Goal: Information Seeking & Learning: Learn about a topic

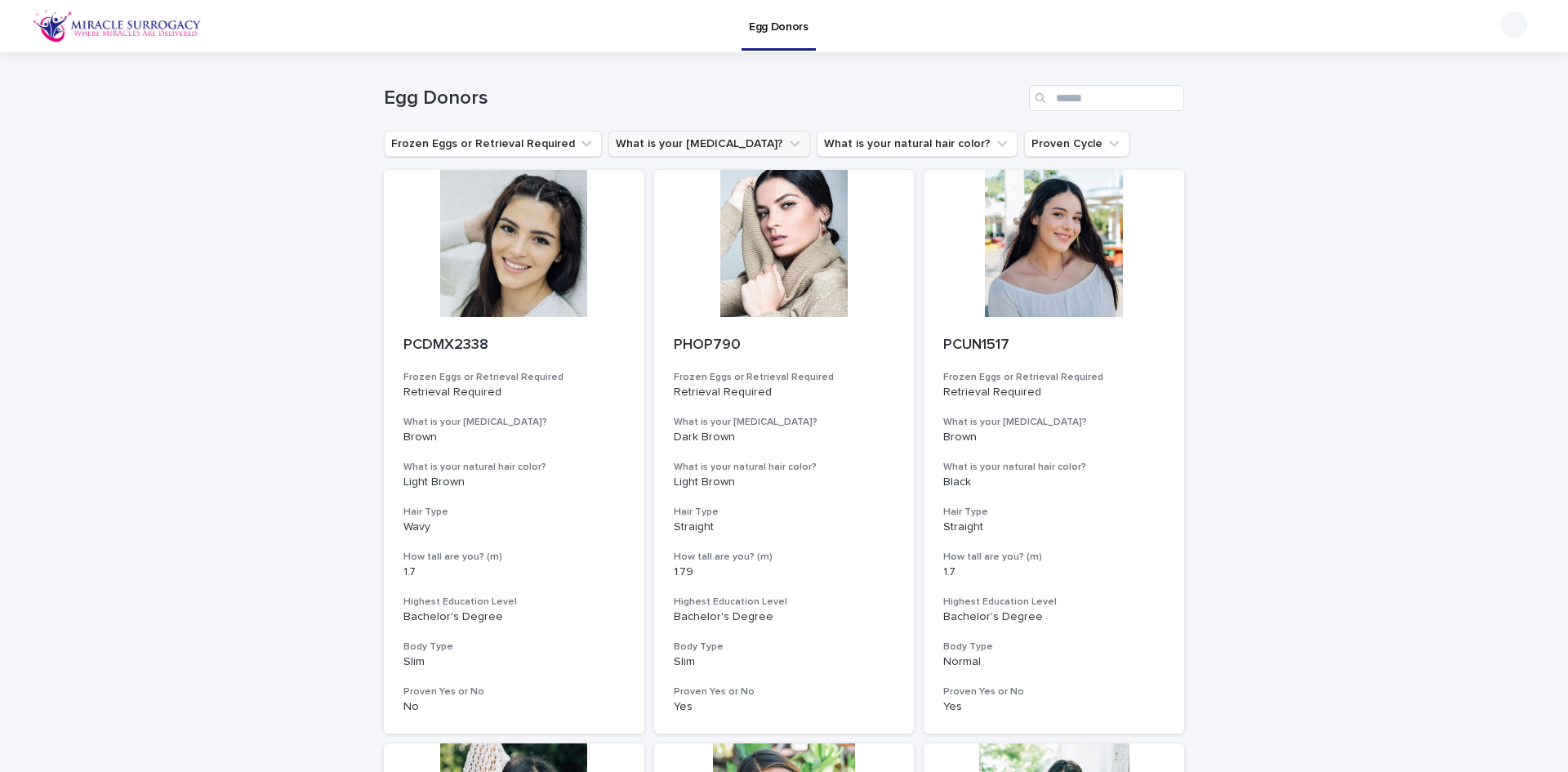
click at [790, 143] on icon "What is your eye color?" at bounding box center [795, 144] width 10 height 6
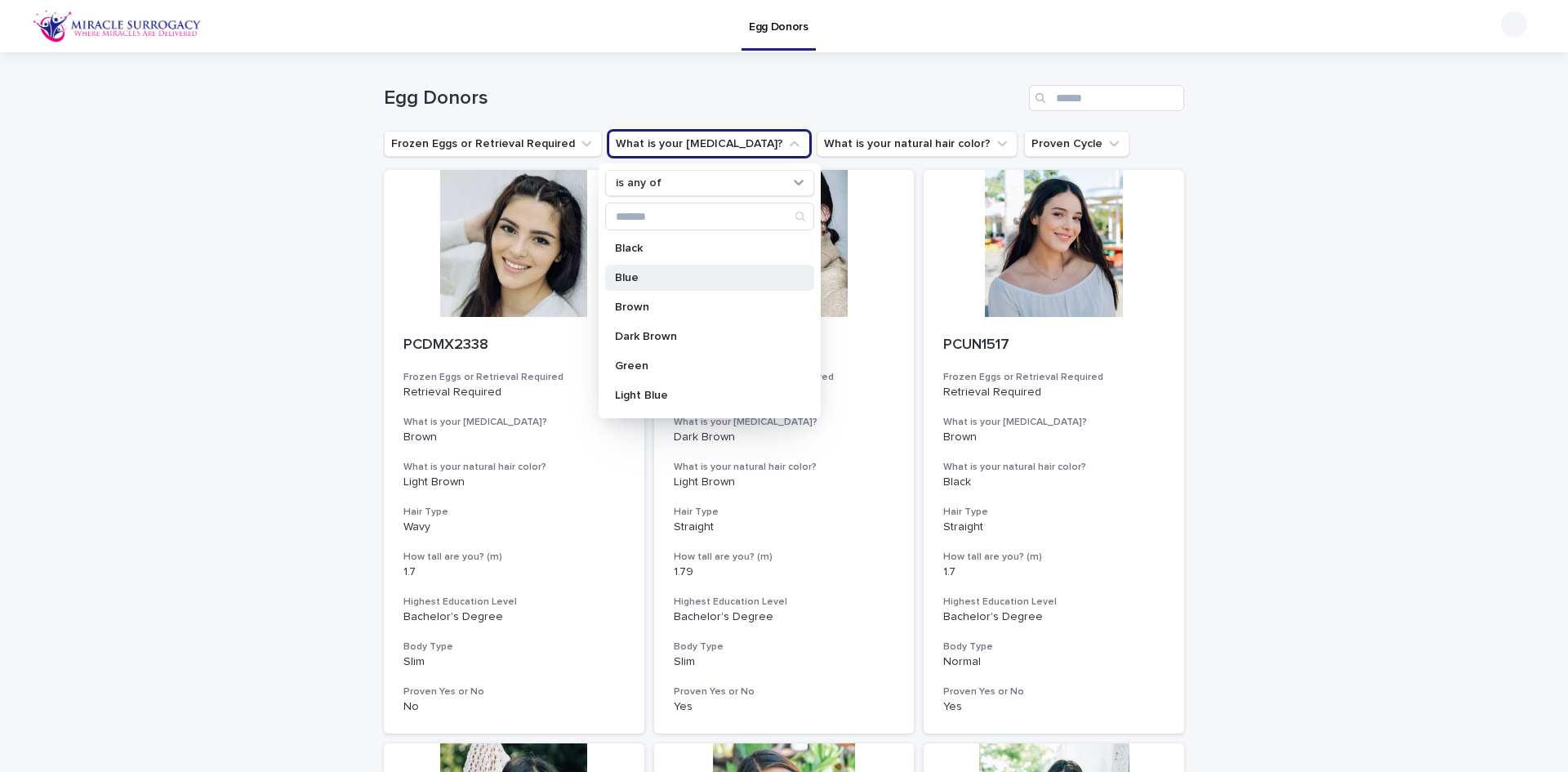
click at [670, 279] on p "Blue" at bounding box center [701, 278] width 173 height 11
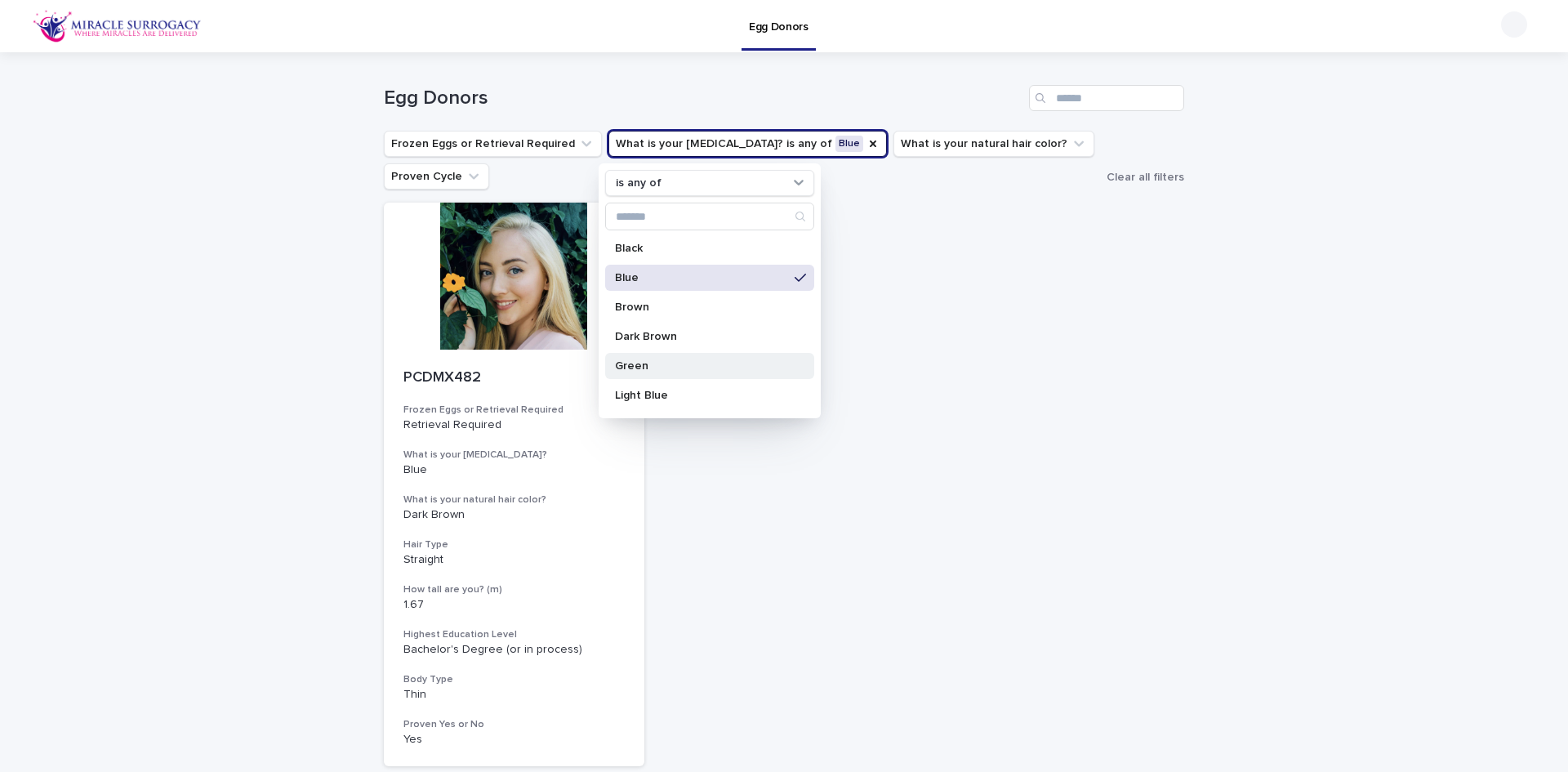
click at [669, 356] on div "Green" at bounding box center [710, 366] width 209 height 26
click at [670, 393] on p "Light Blue" at bounding box center [701, 396] width 173 height 11
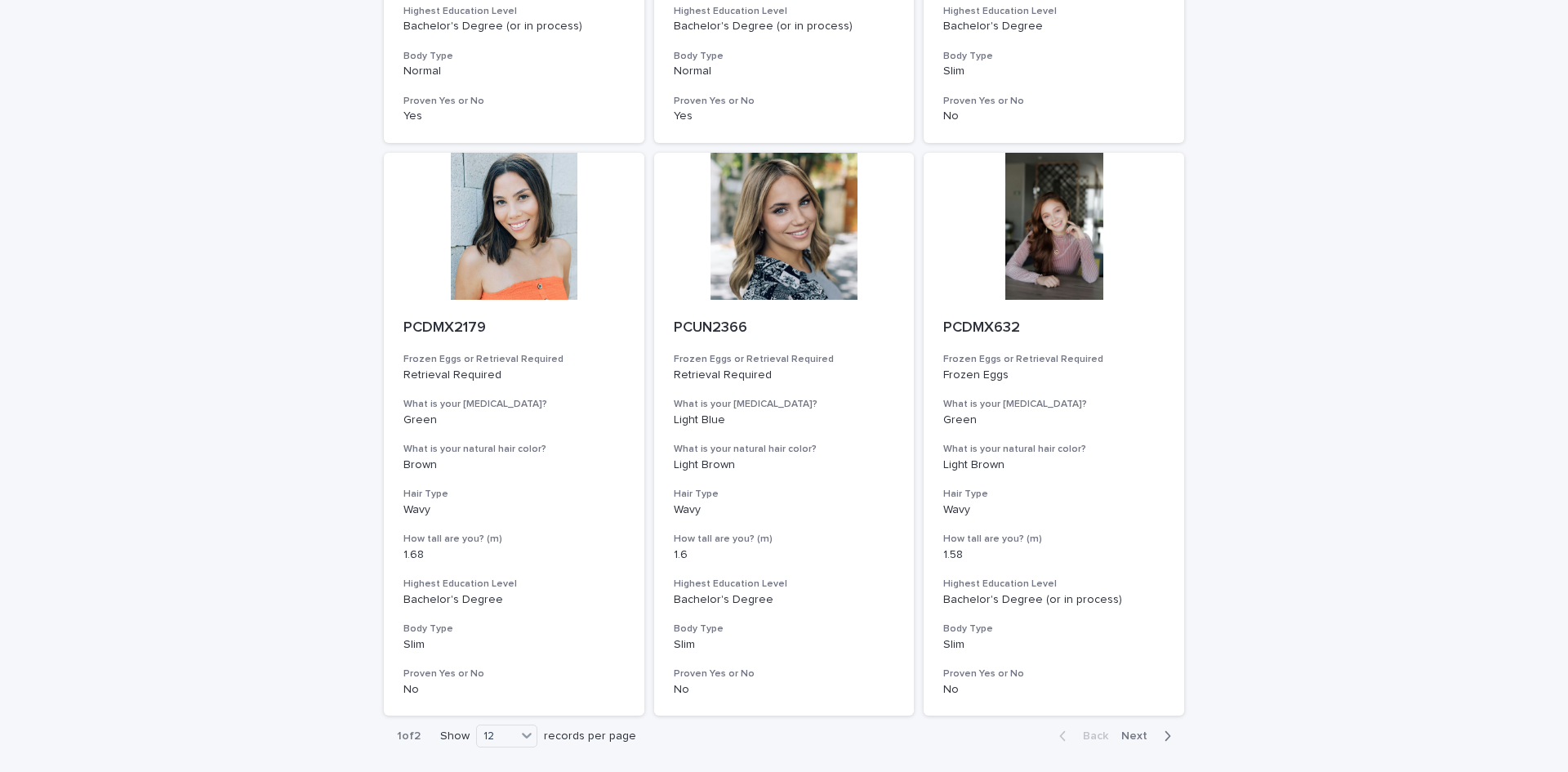
scroll to position [1798, 0]
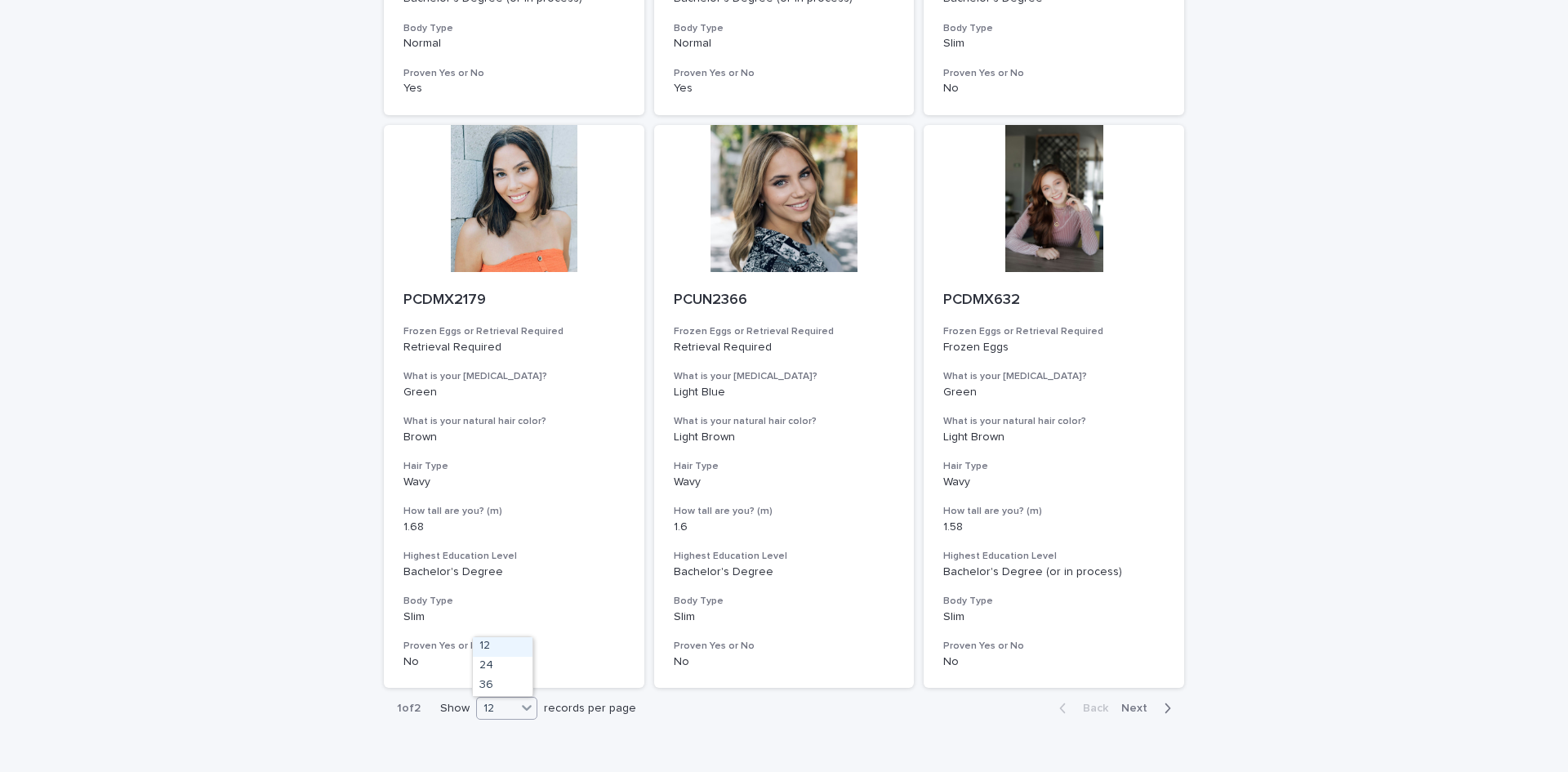
click at [522, 705] on icon at bounding box center [526, 707] width 16 height 16
click at [511, 681] on div "36" at bounding box center [503, 686] width 60 height 20
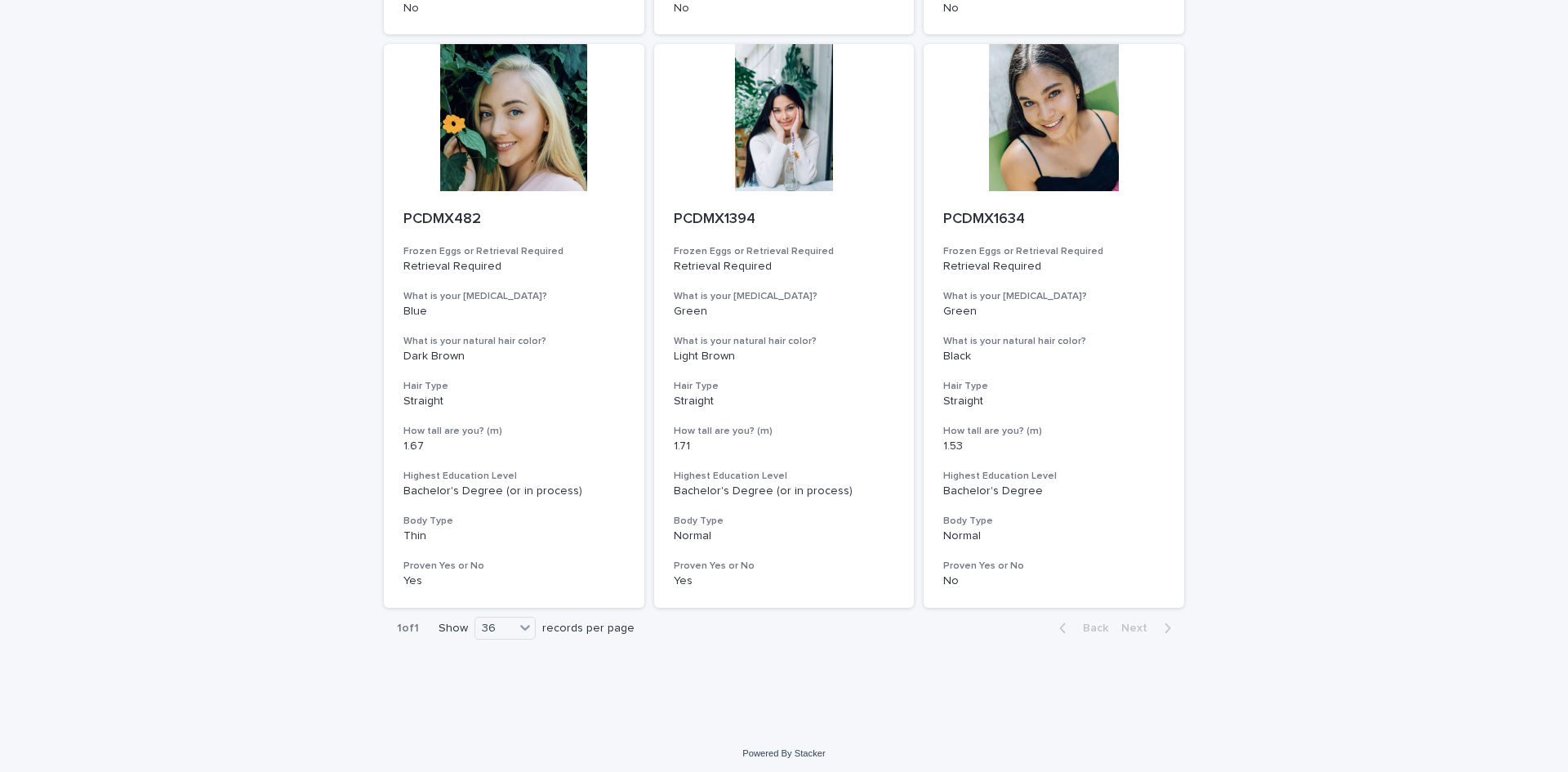
scroll to position [2370, 0]
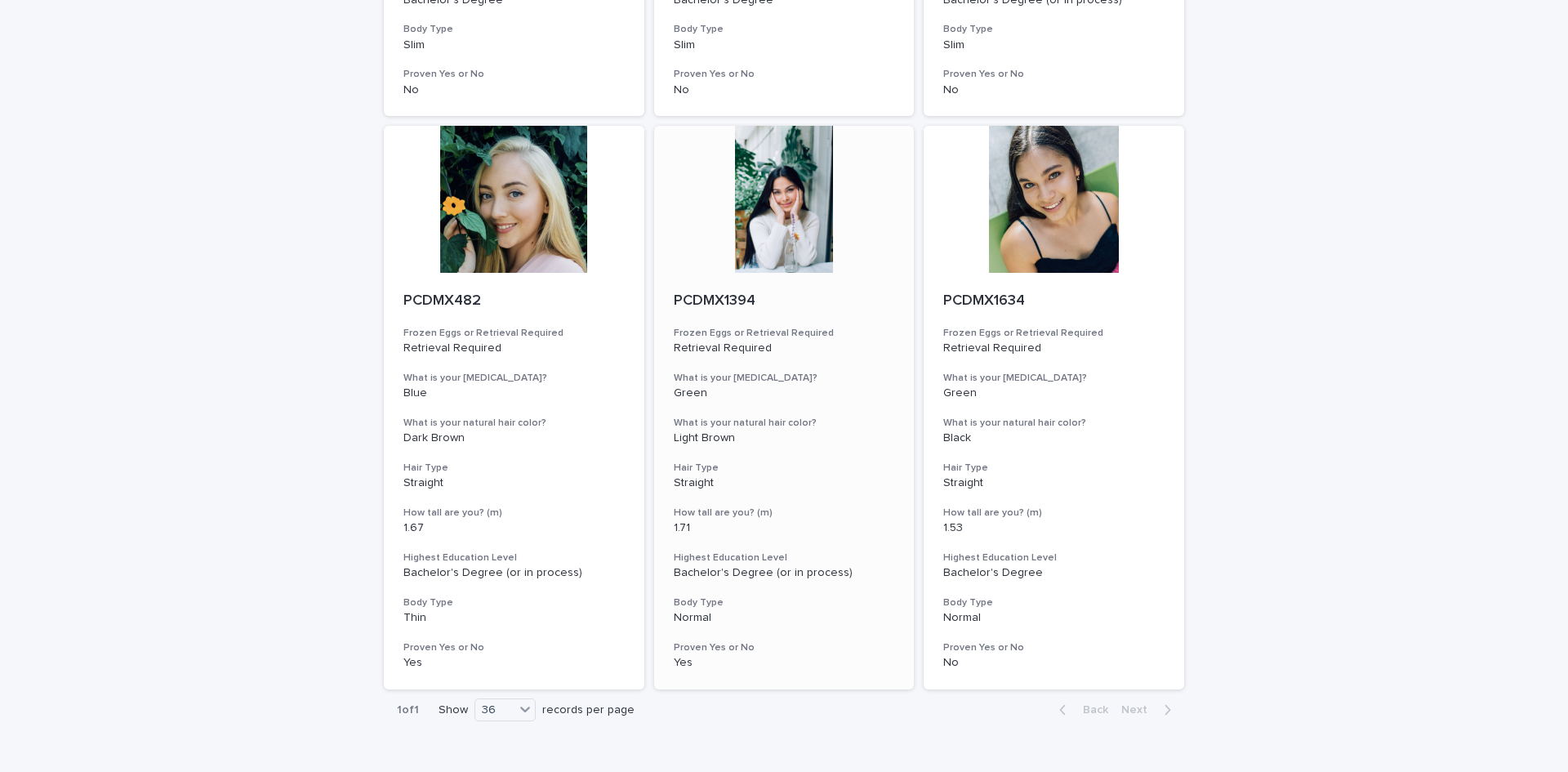
click at [770, 209] on div at bounding box center [784, 200] width 261 height 147
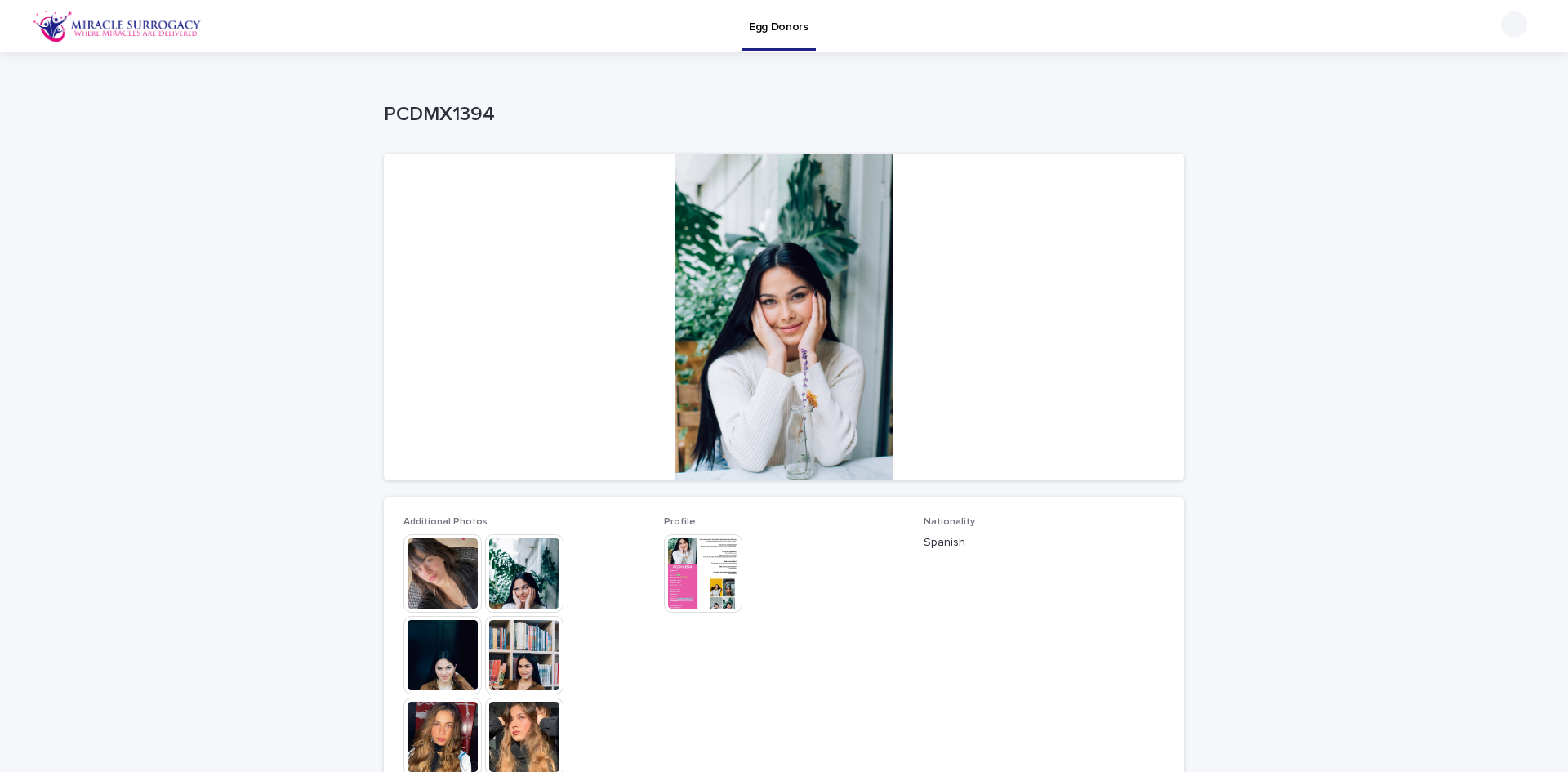
click at [435, 568] on img at bounding box center [443, 573] width 78 height 79
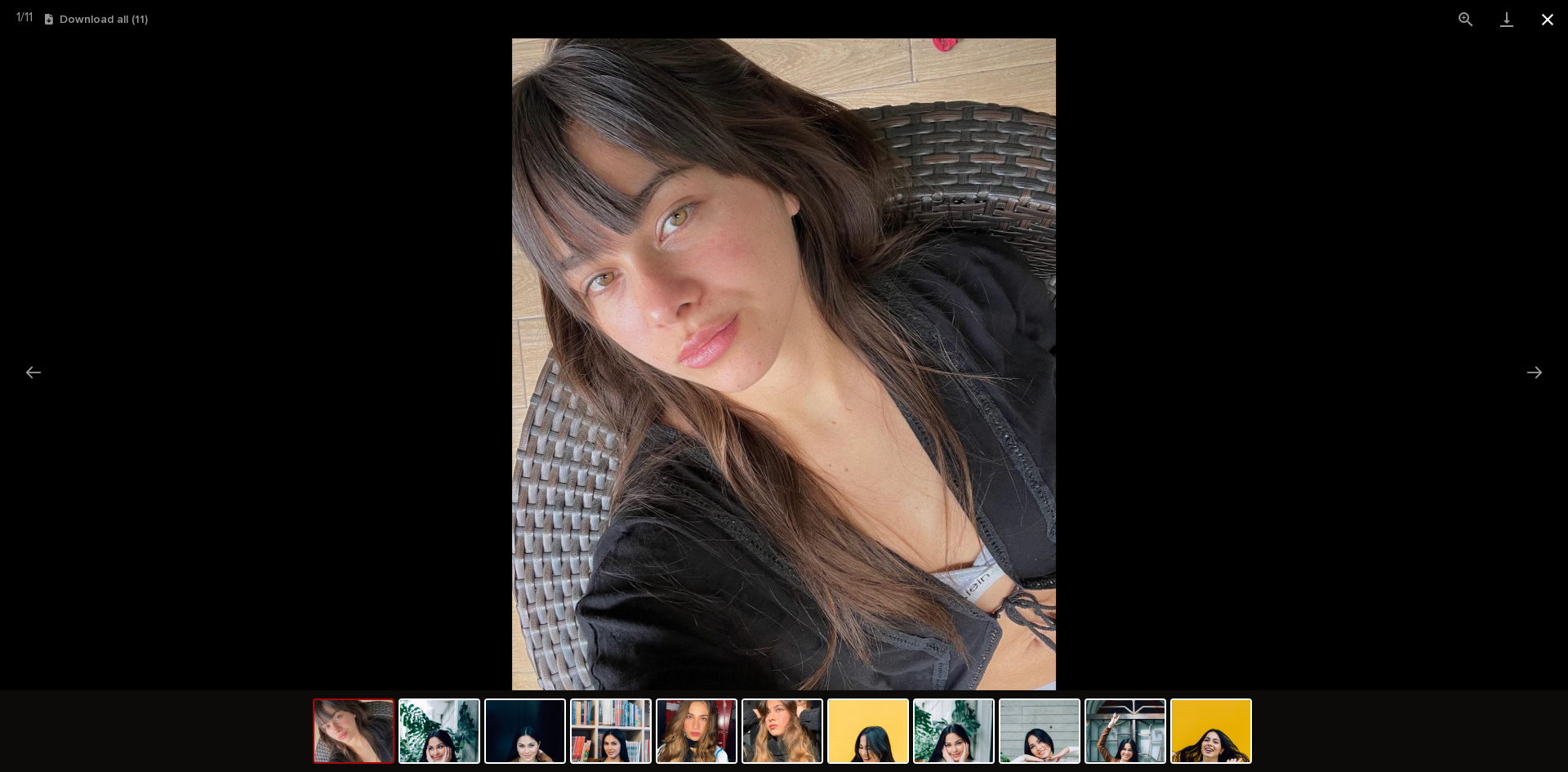
click at [1552, 20] on button "Close gallery" at bounding box center [1548, 19] width 41 height 38
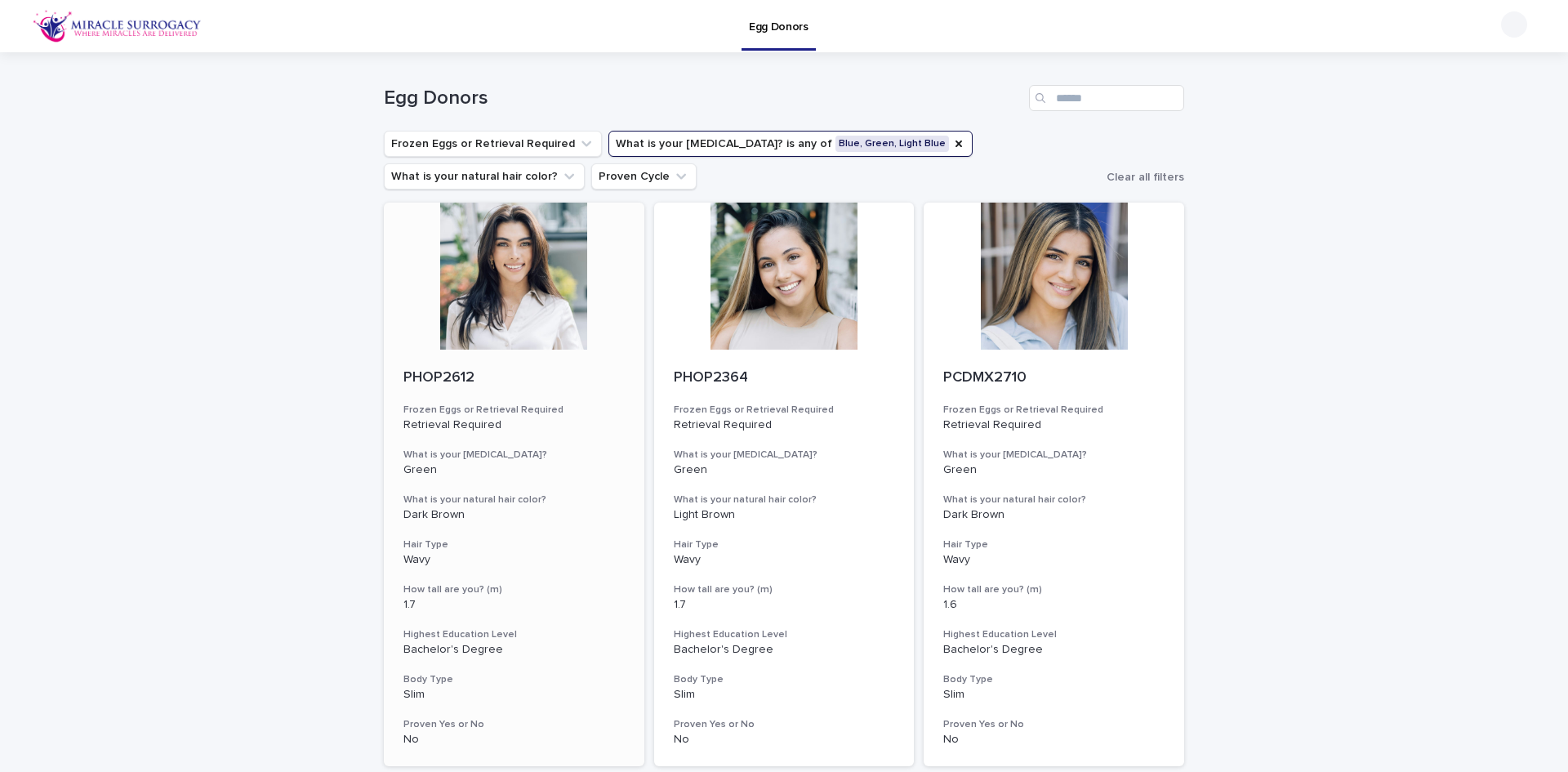
click at [502, 321] on div at bounding box center [514, 276] width 261 height 147
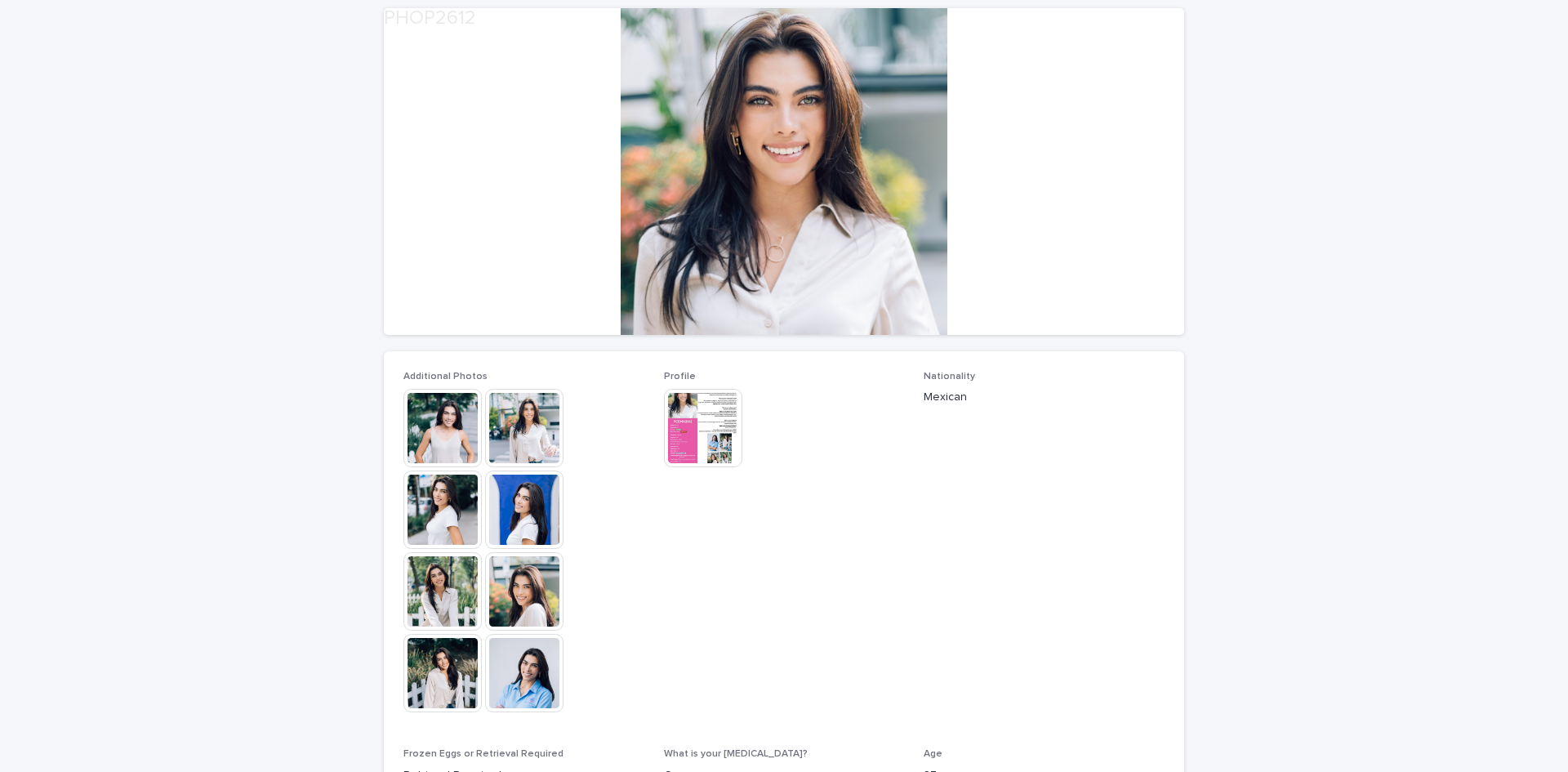
scroll to position [245, 0]
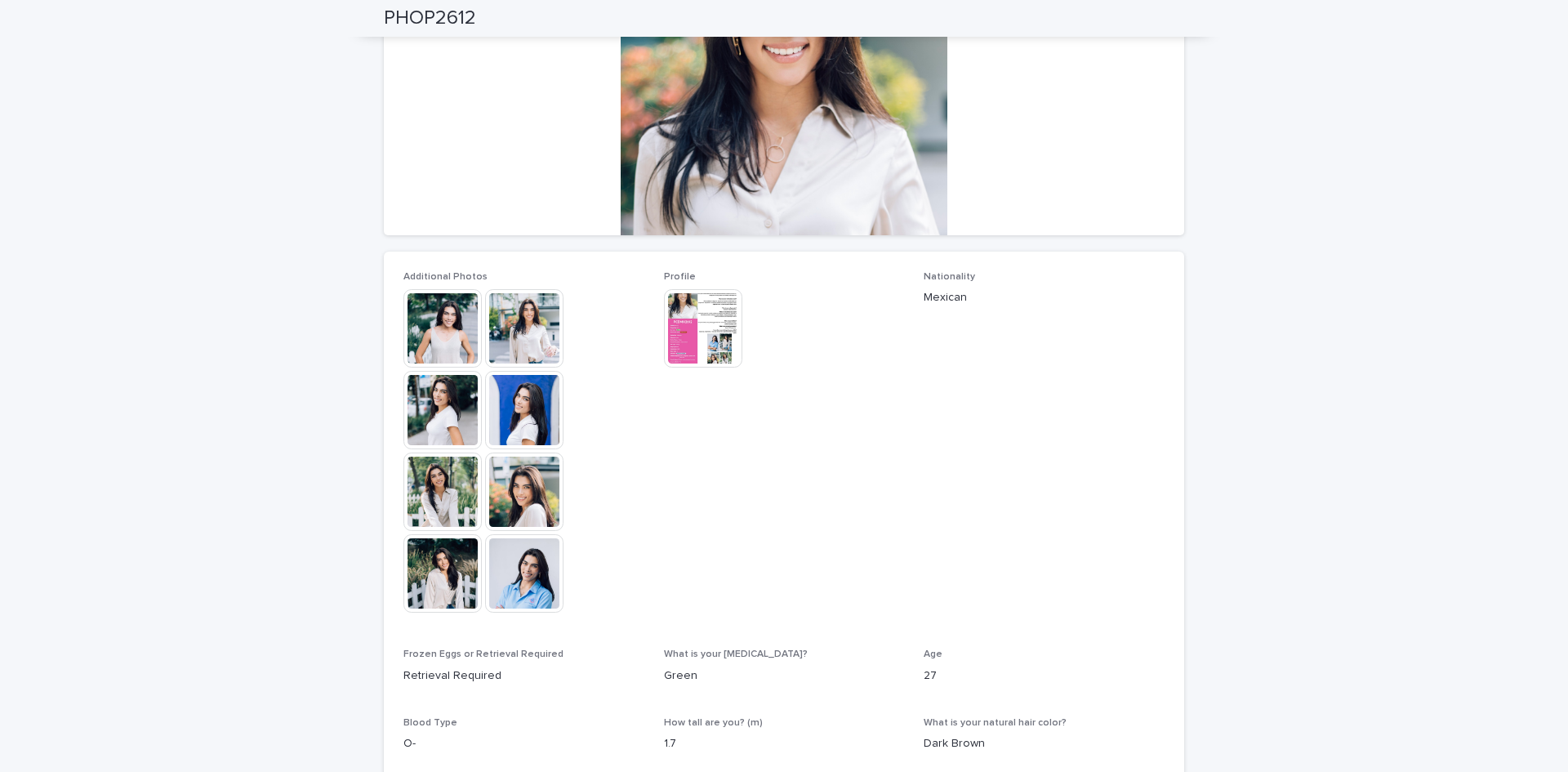
click at [704, 315] on img at bounding box center [703, 329] width 78 height 79
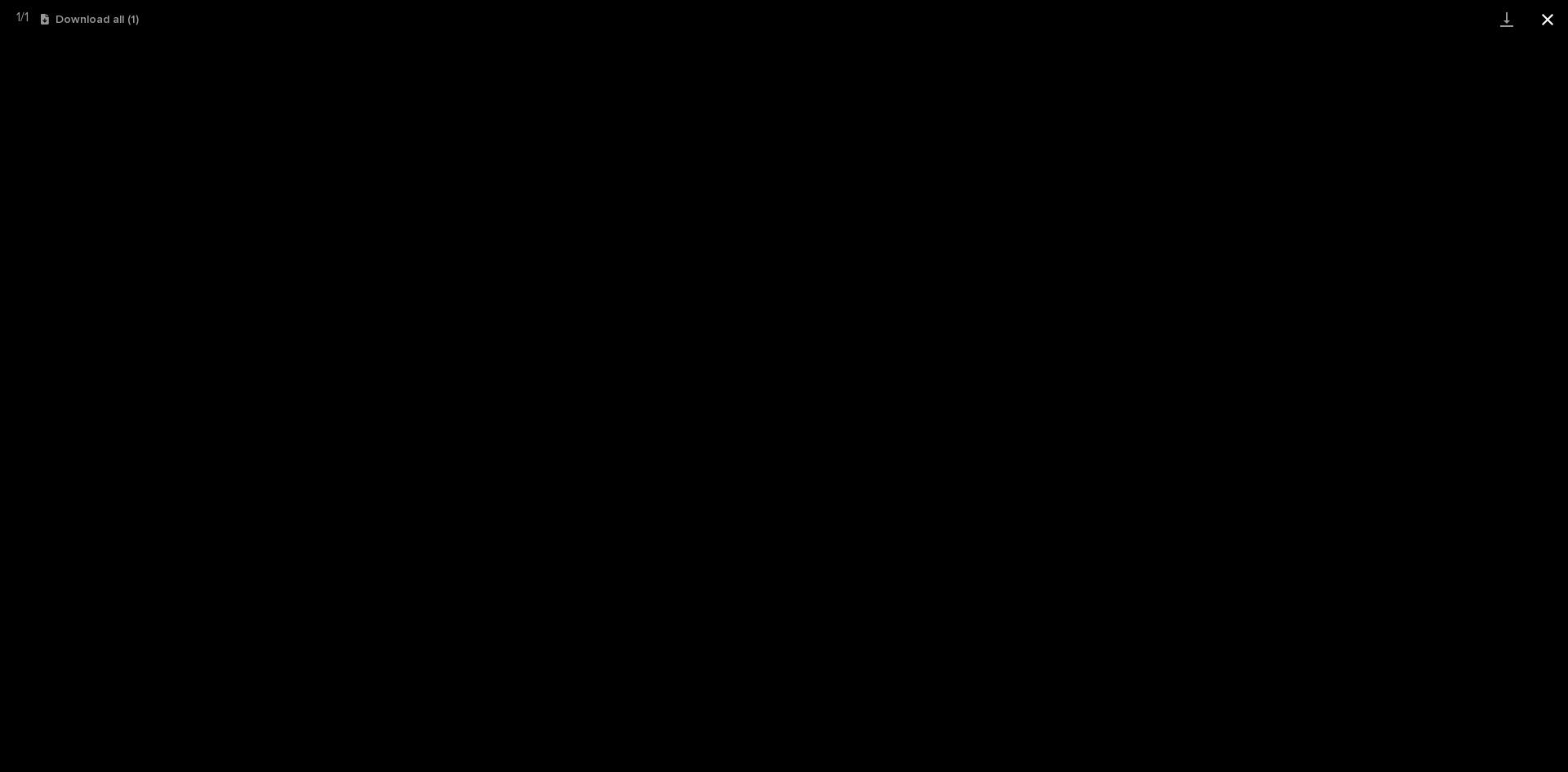
click at [1550, 16] on button "Close gallery" at bounding box center [1548, 19] width 41 height 38
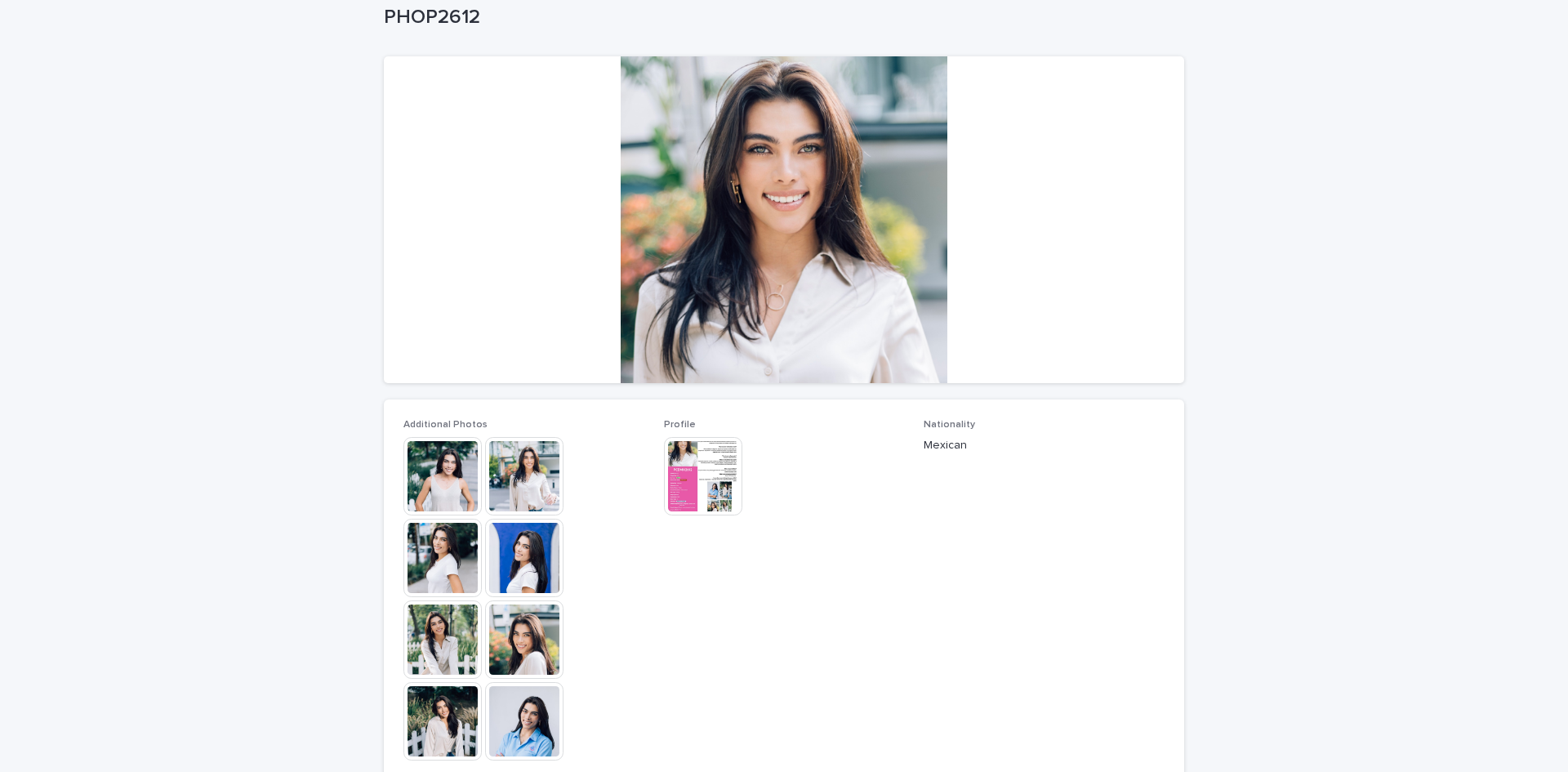
scroll to position [127, 0]
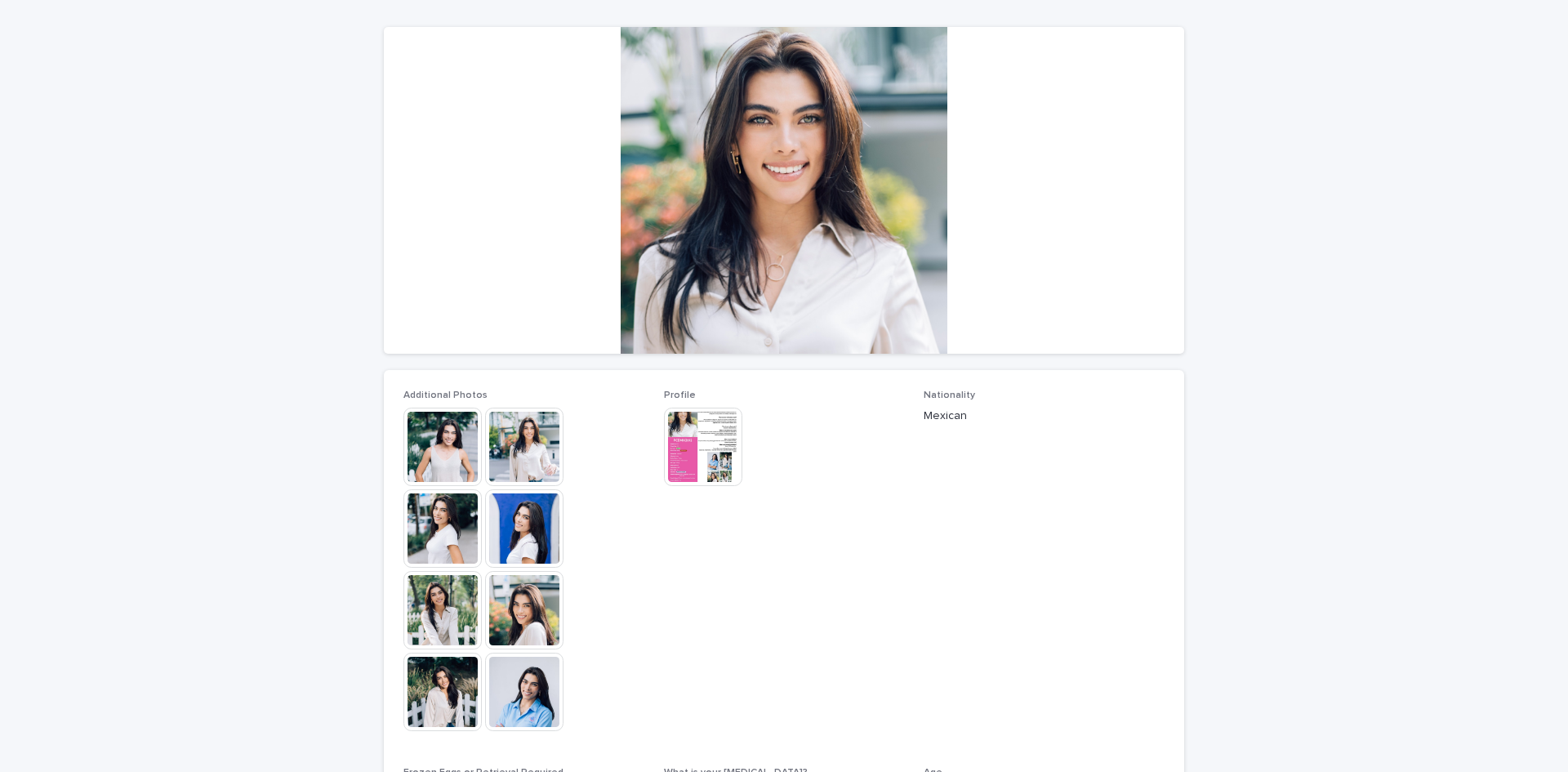
click at [526, 444] on img at bounding box center [524, 447] width 78 height 79
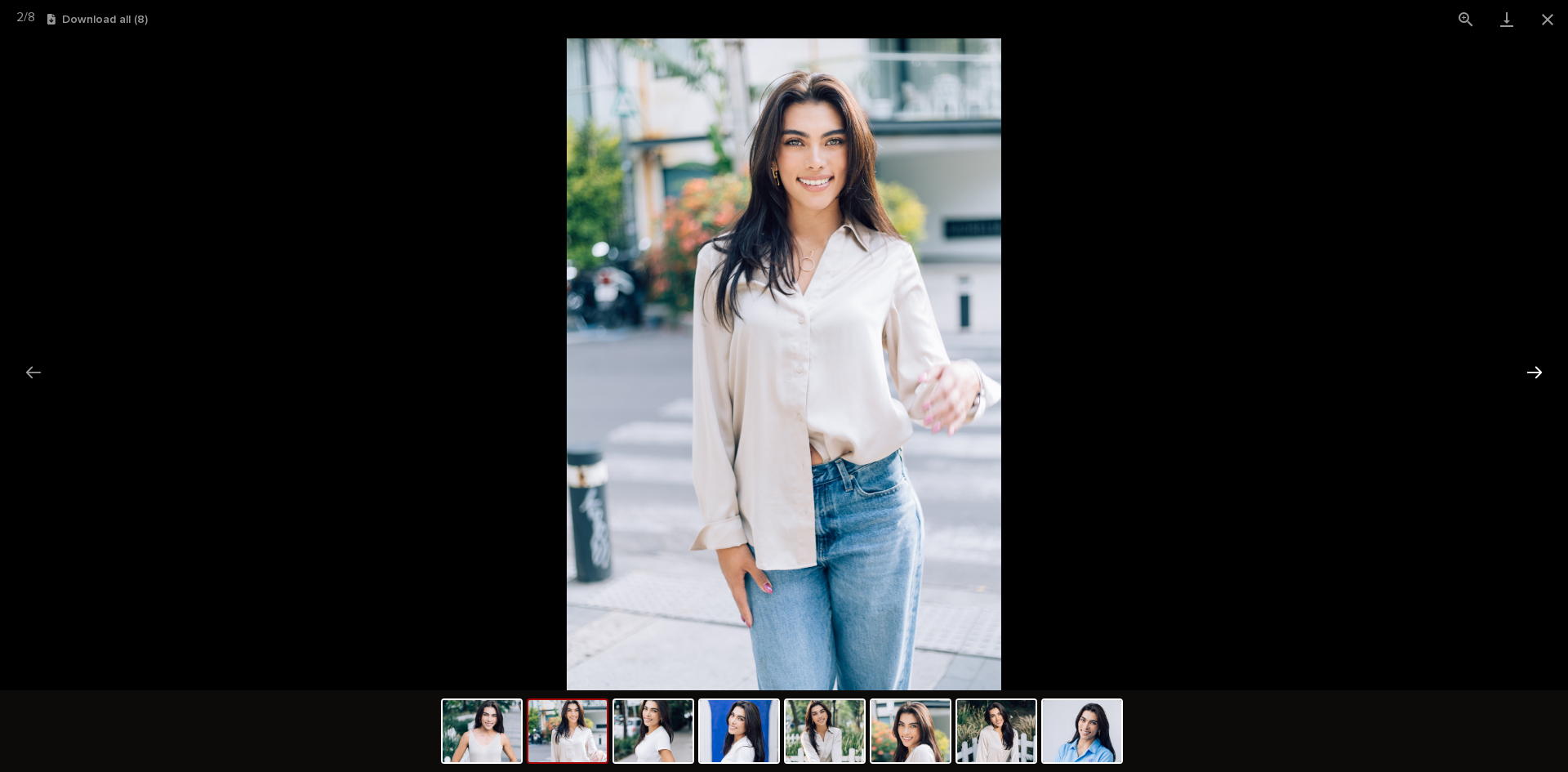
click at [1534, 372] on button "Next slide" at bounding box center [1534, 372] width 34 height 32
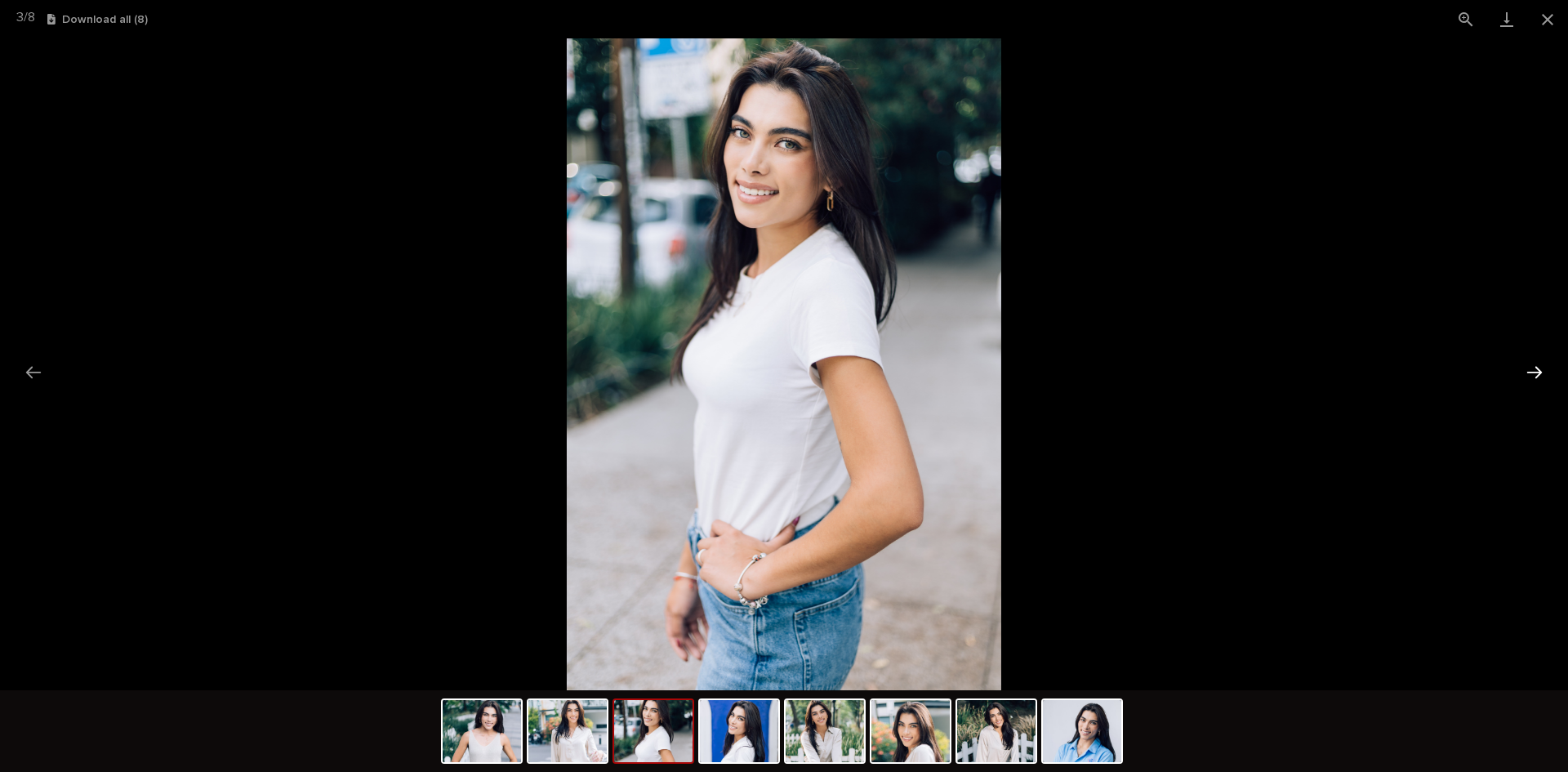
click at [1534, 372] on button "Next slide" at bounding box center [1534, 372] width 34 height 32
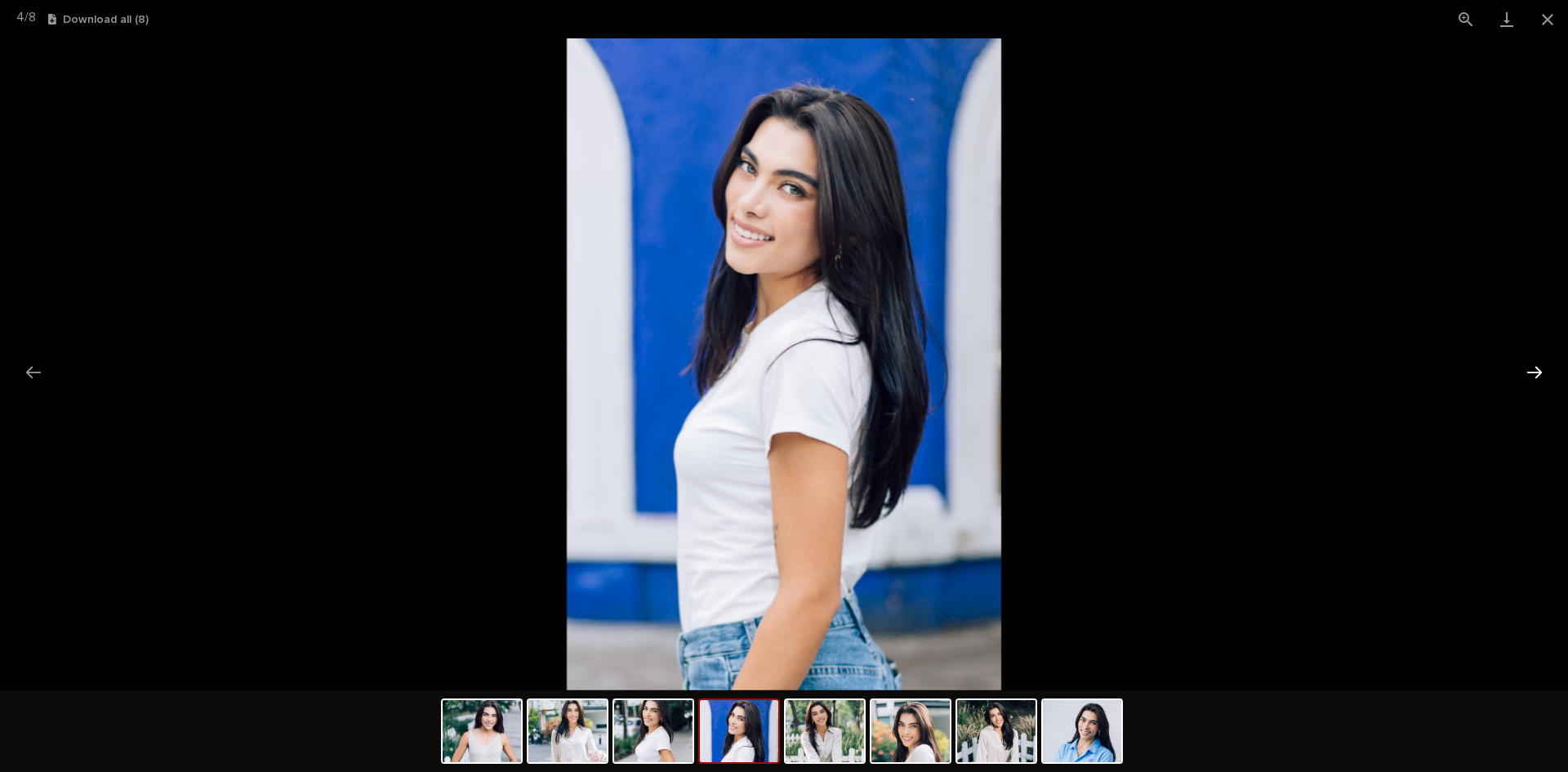
click at [1534, 372] on button "Next slide" at bounding box center [1534, 372] width 34 height 32
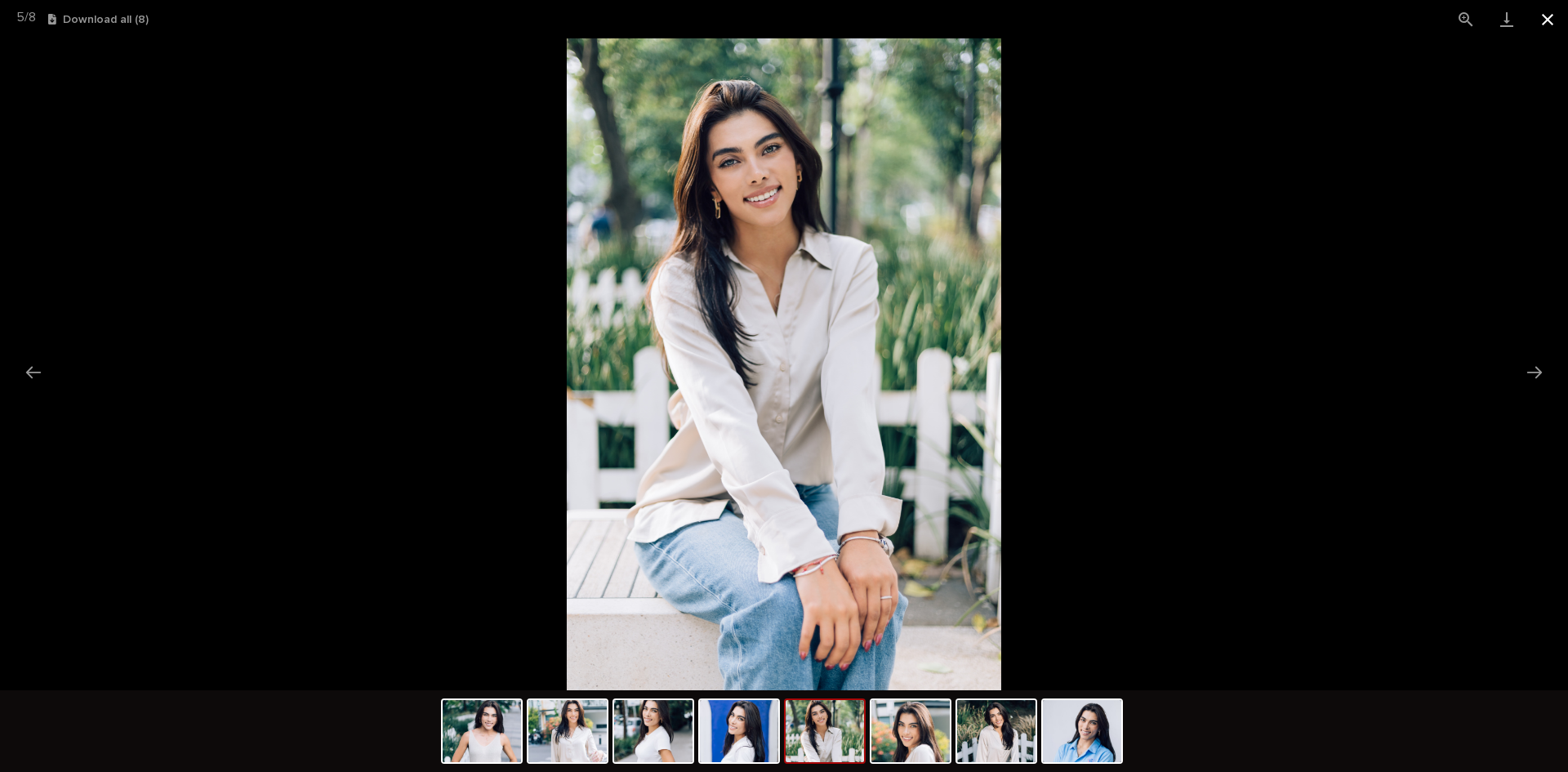
click at [1539, 24] on button "Close gallery" at bounding box center [1548, 19] width 41 height 38
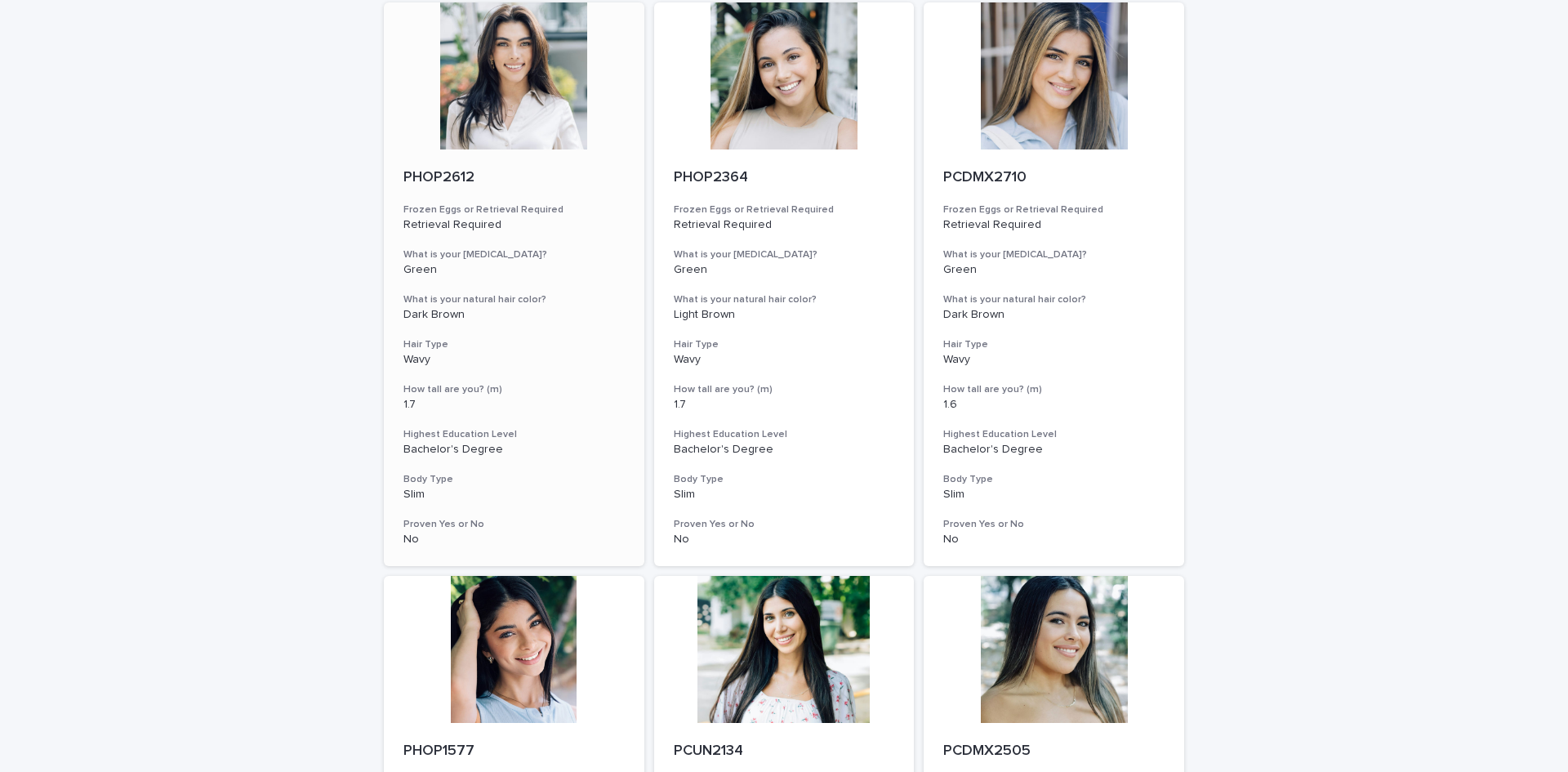
scroll to position [490, 0]
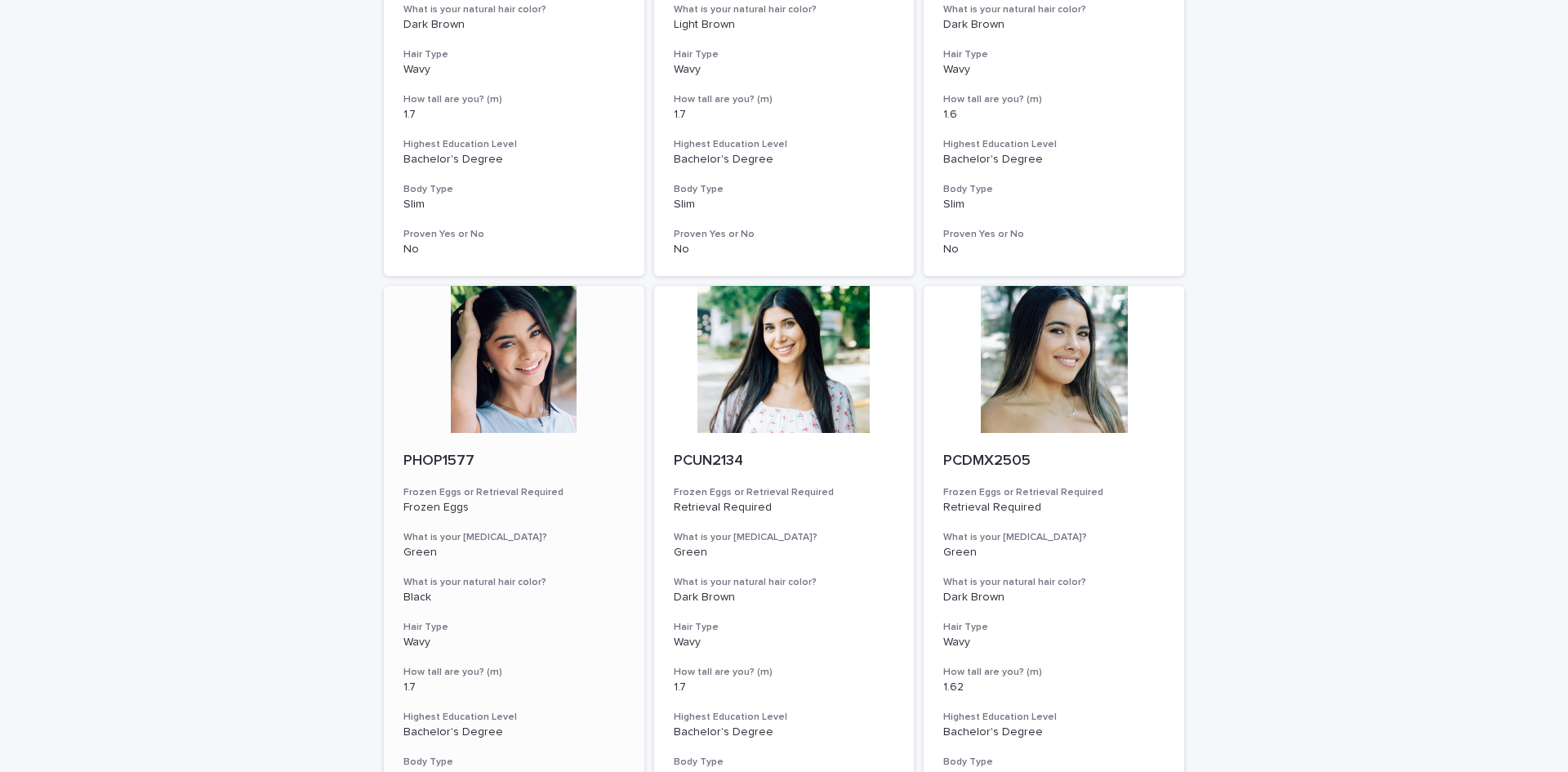
click at [491, 375] on div at bounding box center [514, 360] width 261 height 147
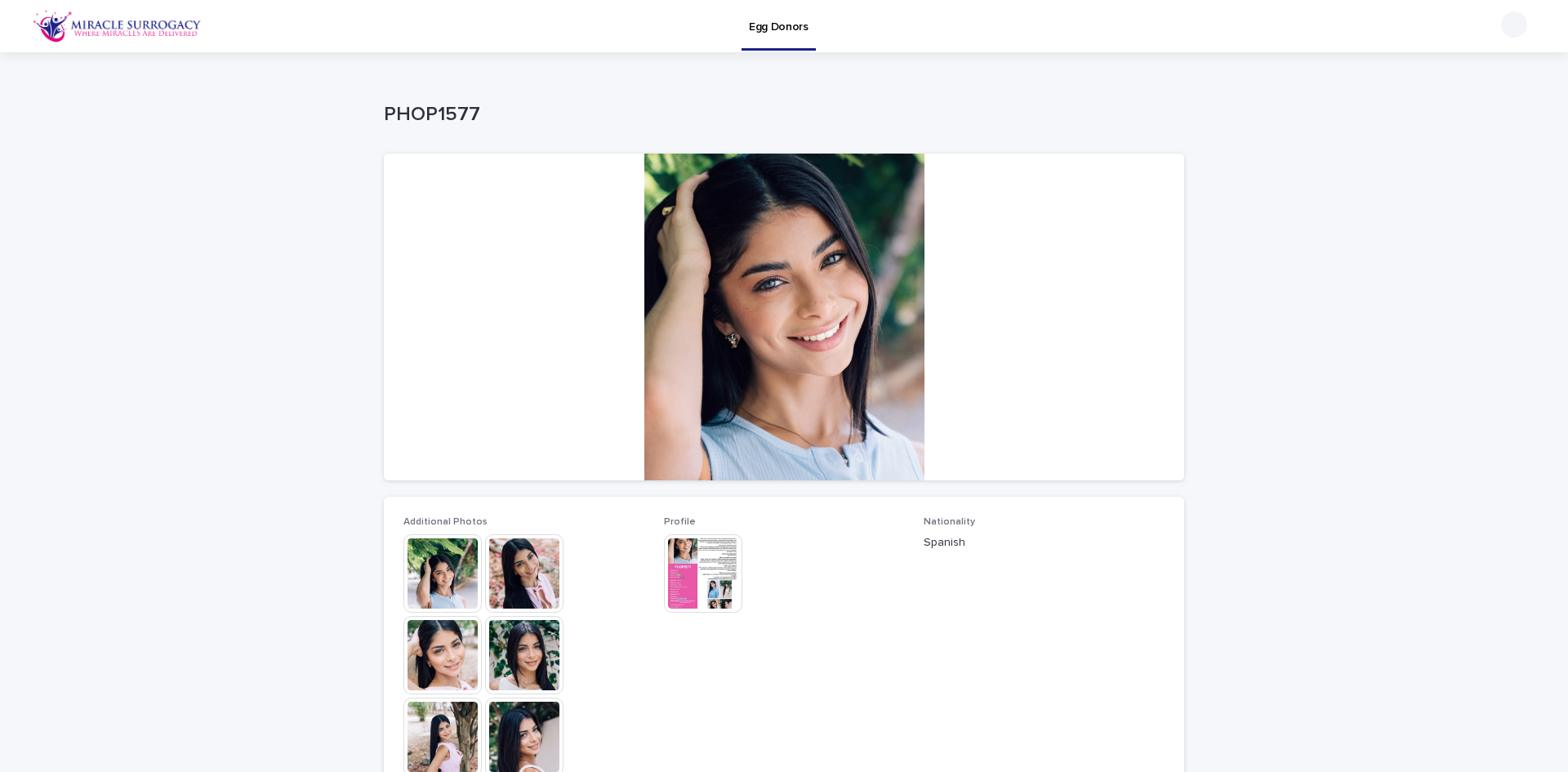
click at [437, 550] on img at bounding box center [443, 573] width 78 height 79
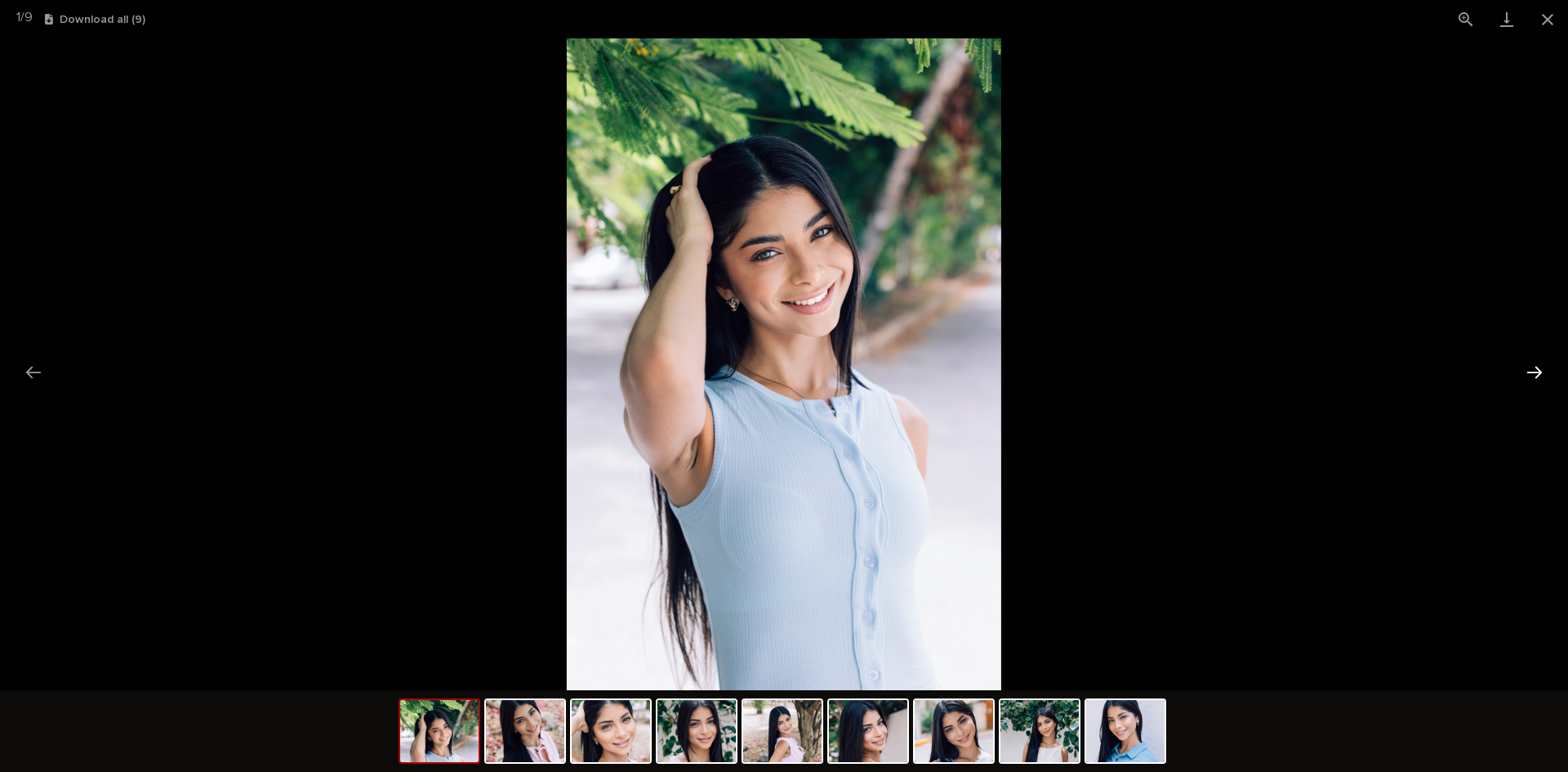
click at [1535, 371] on button "Next slide" at bounding box center [1534, 372] width 34 height 32
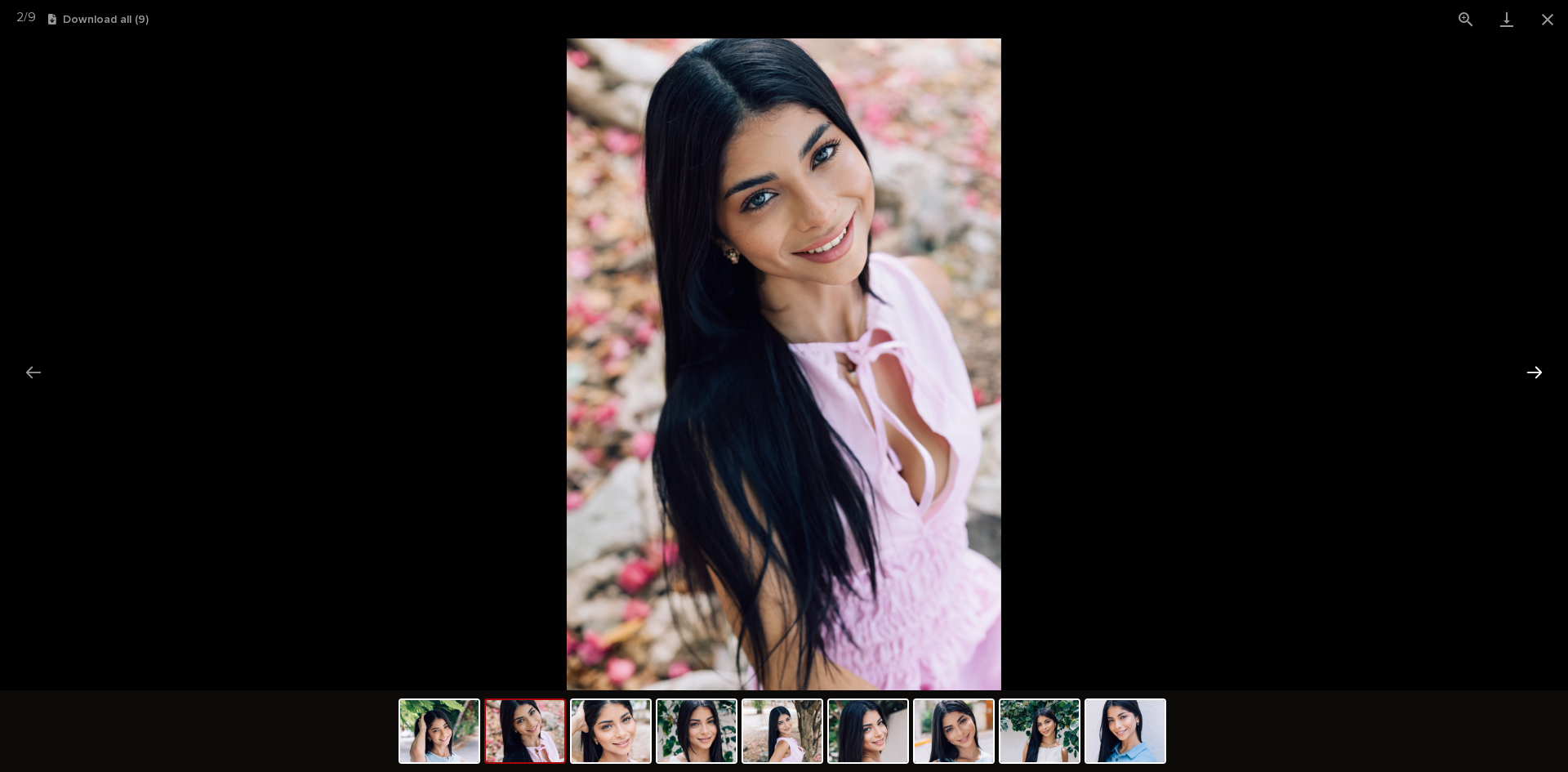
click at [1535, 371] on button "Next slide" at bounding box center [1534, 372] width 34 height 32
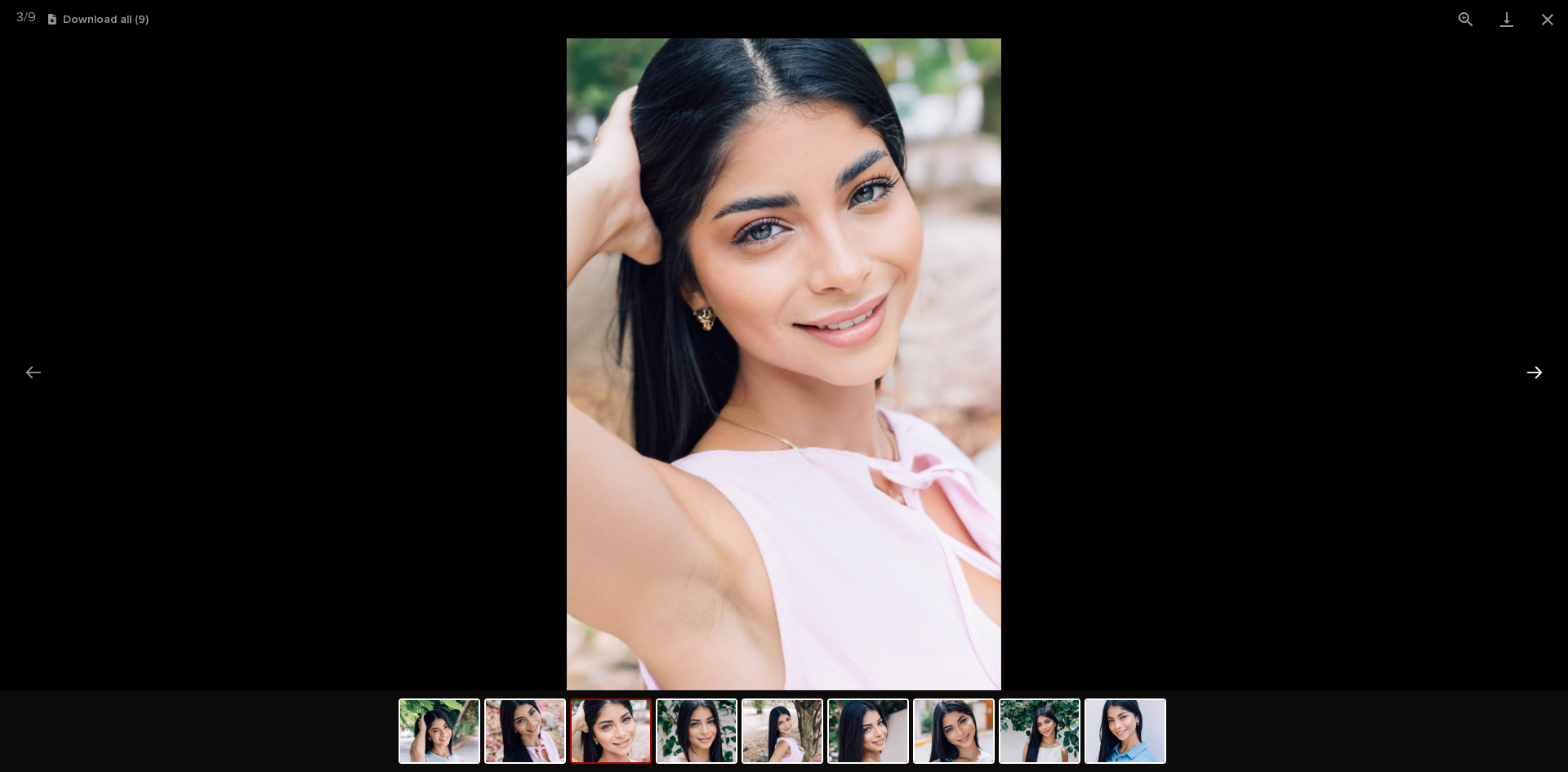
click at [1535, 371] on button "Next slide" at bounding box center [1534, 372] width 34 height 32
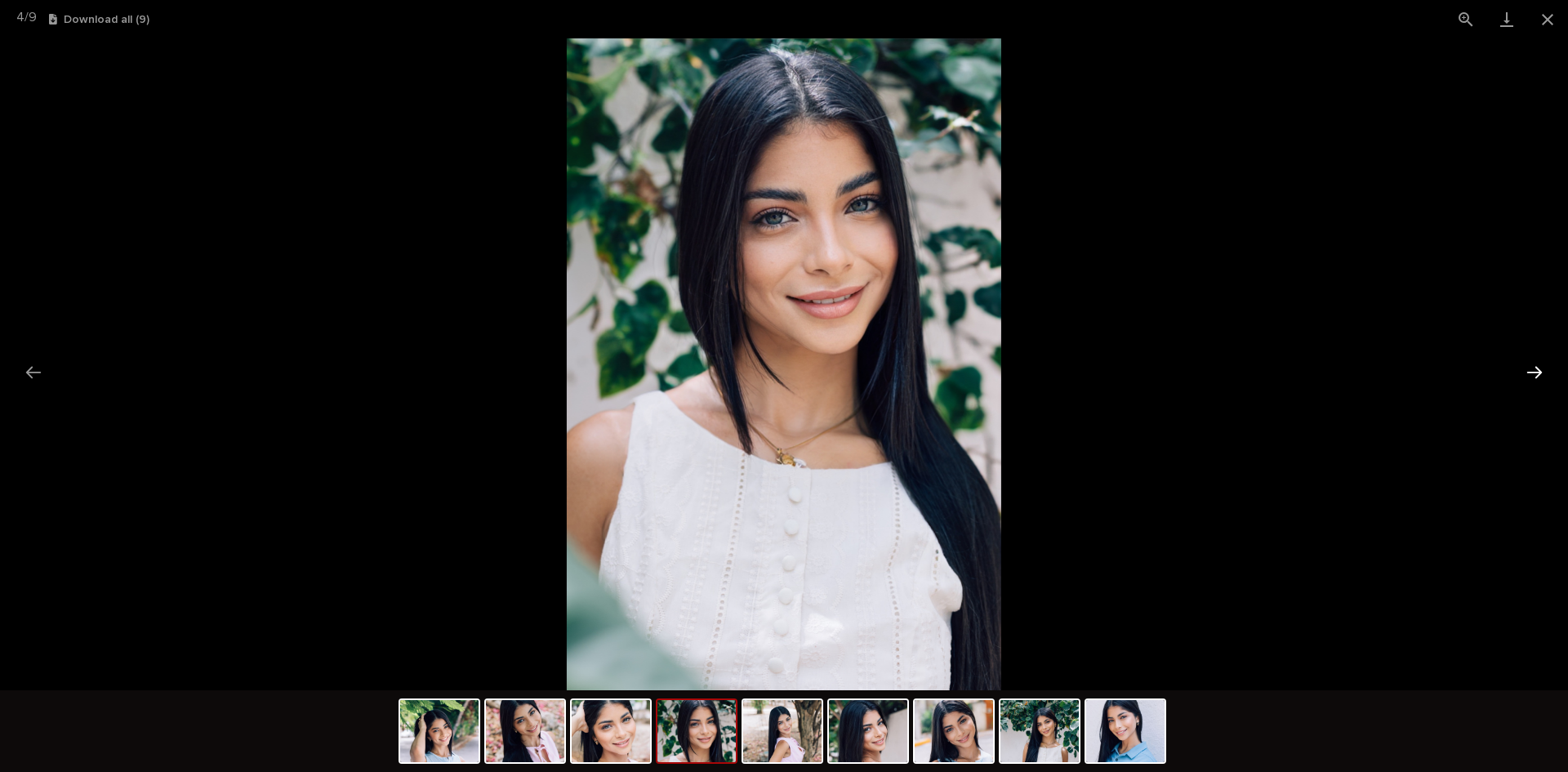
click at [1535, 371] on button "Next slide" at bounding box center [1534, 372] width 34 height 32
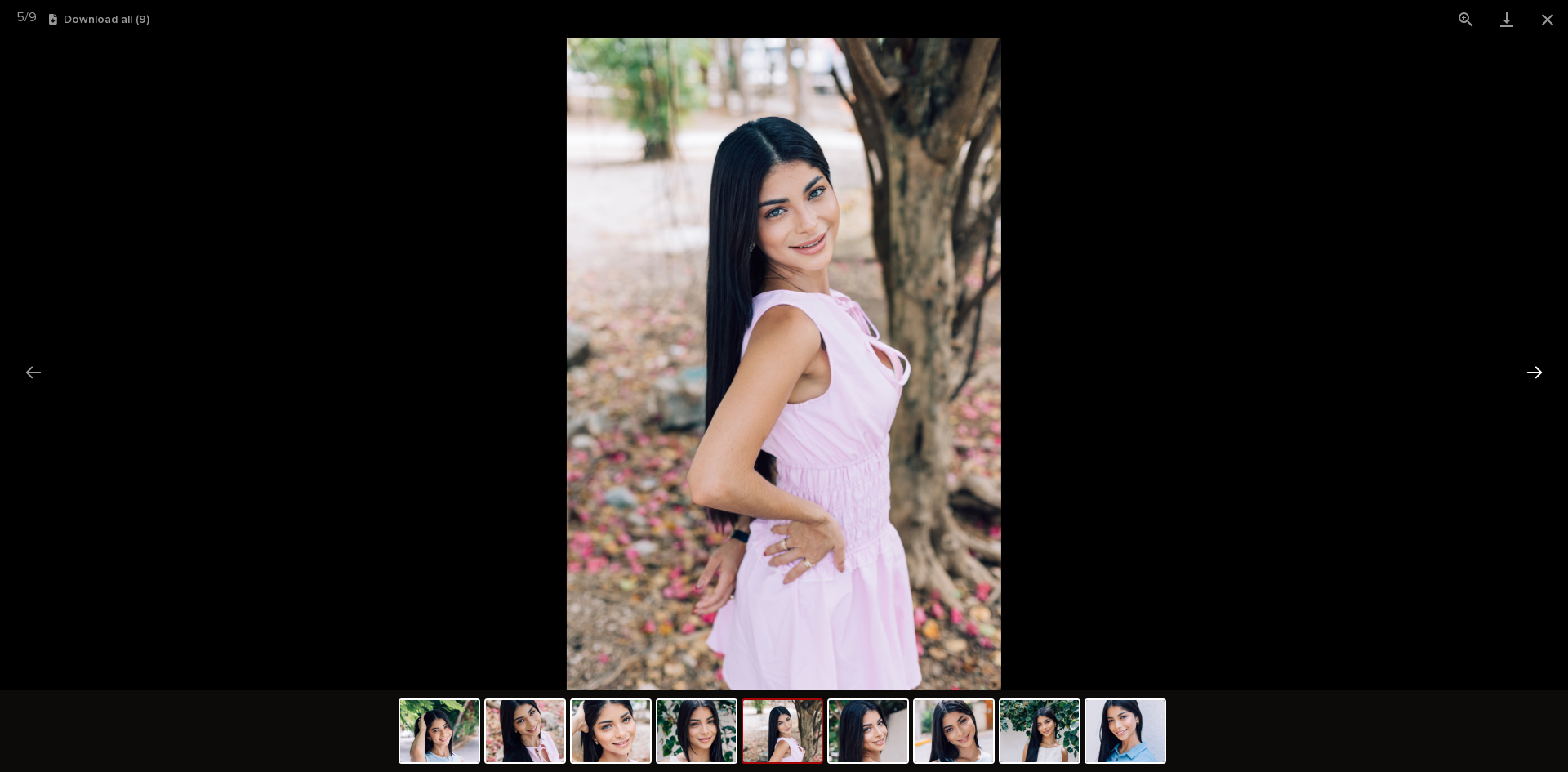
click at [1535, 371] on button "Next slide" at bounding box center [1534, 372] width 34 height 32
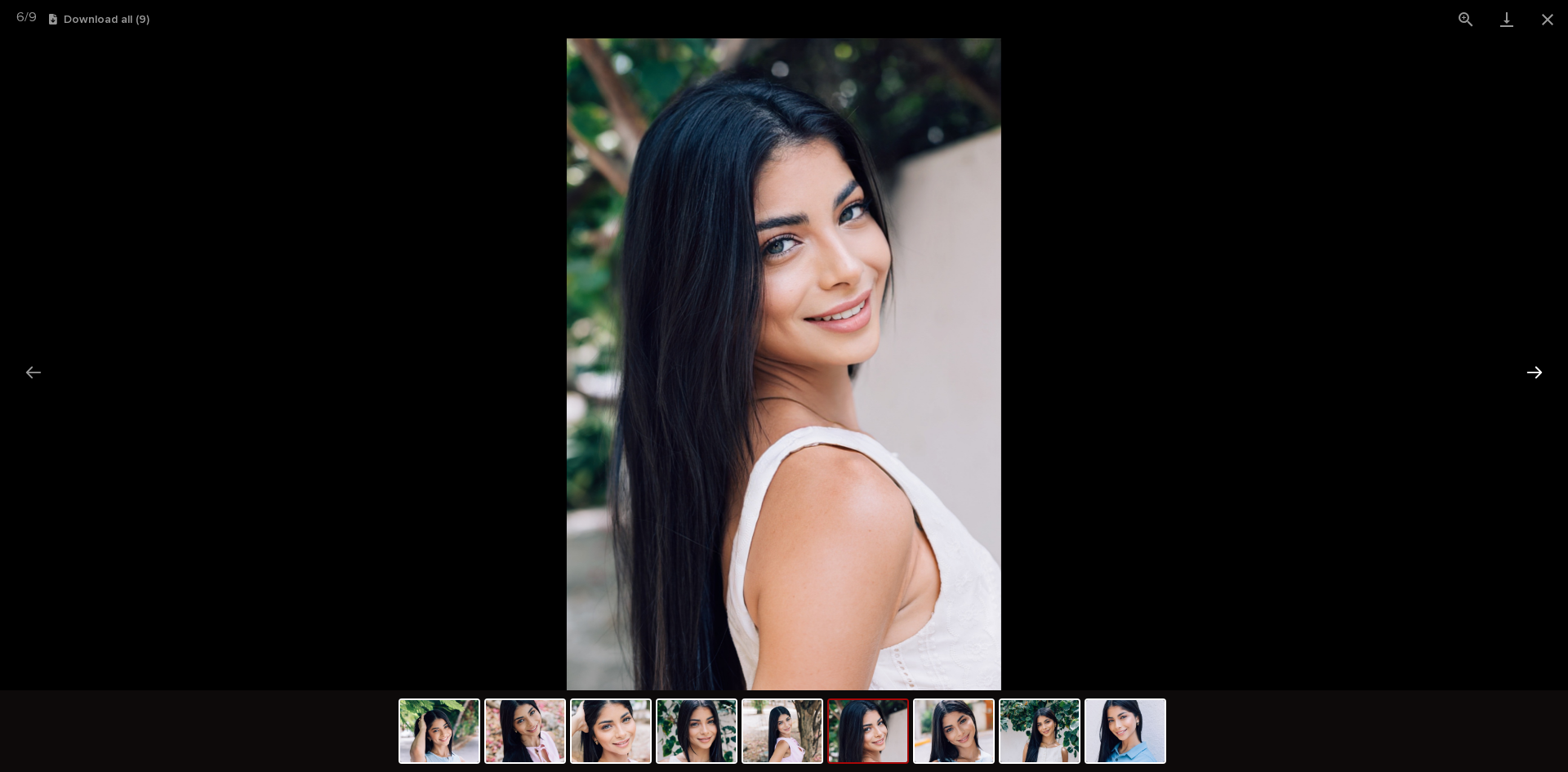
click at [1535, 371] on button "Next slide" at bounding box center [1534, 372] width 34 height 32
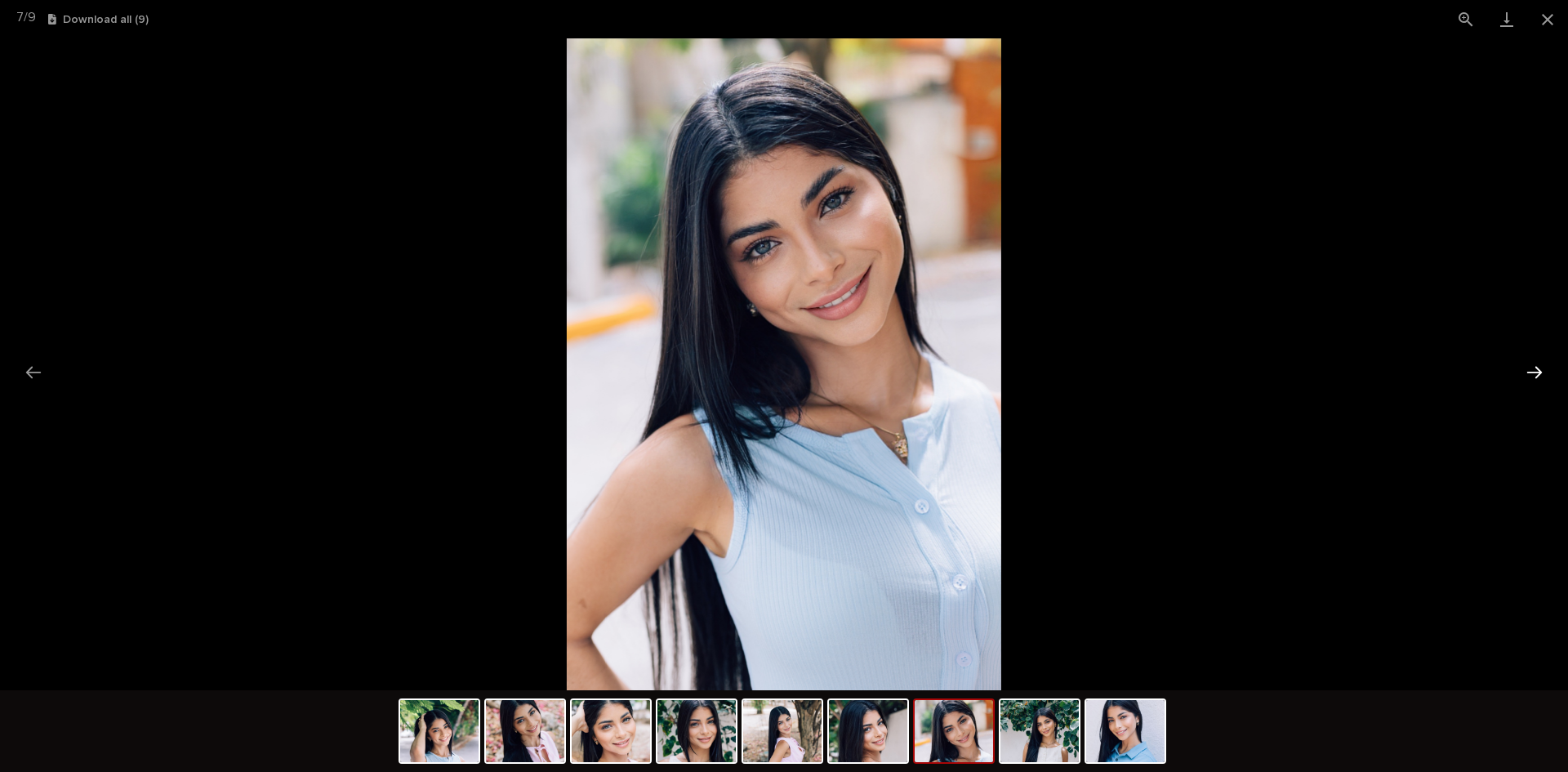
click at [1535, 371] on button "Next slide" at bounding box center [1534, 372] width 34 height 32
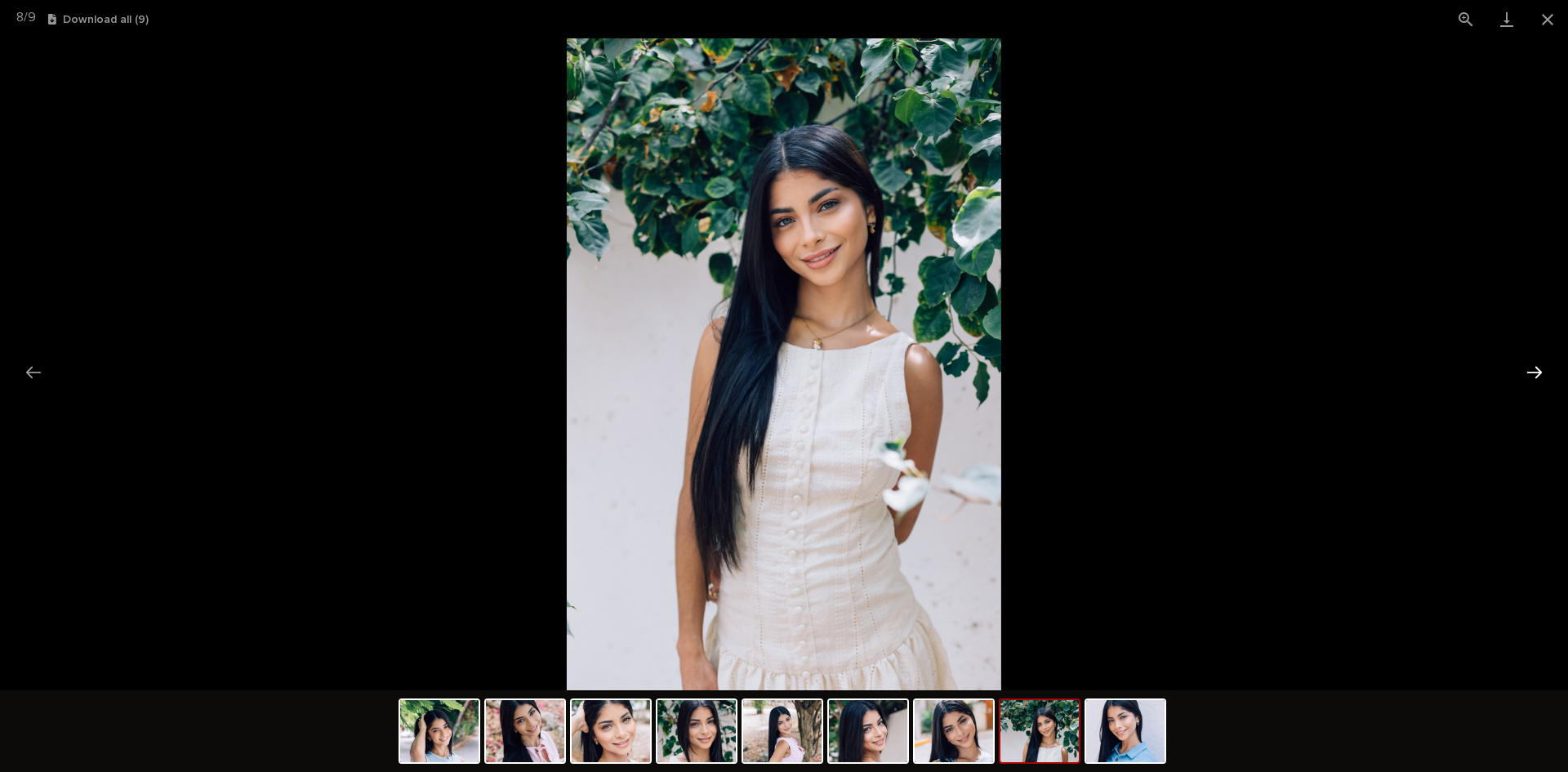
click at [1535, 371] on button "Next slide" at bounding box center [1534, 372] width 34 height 32
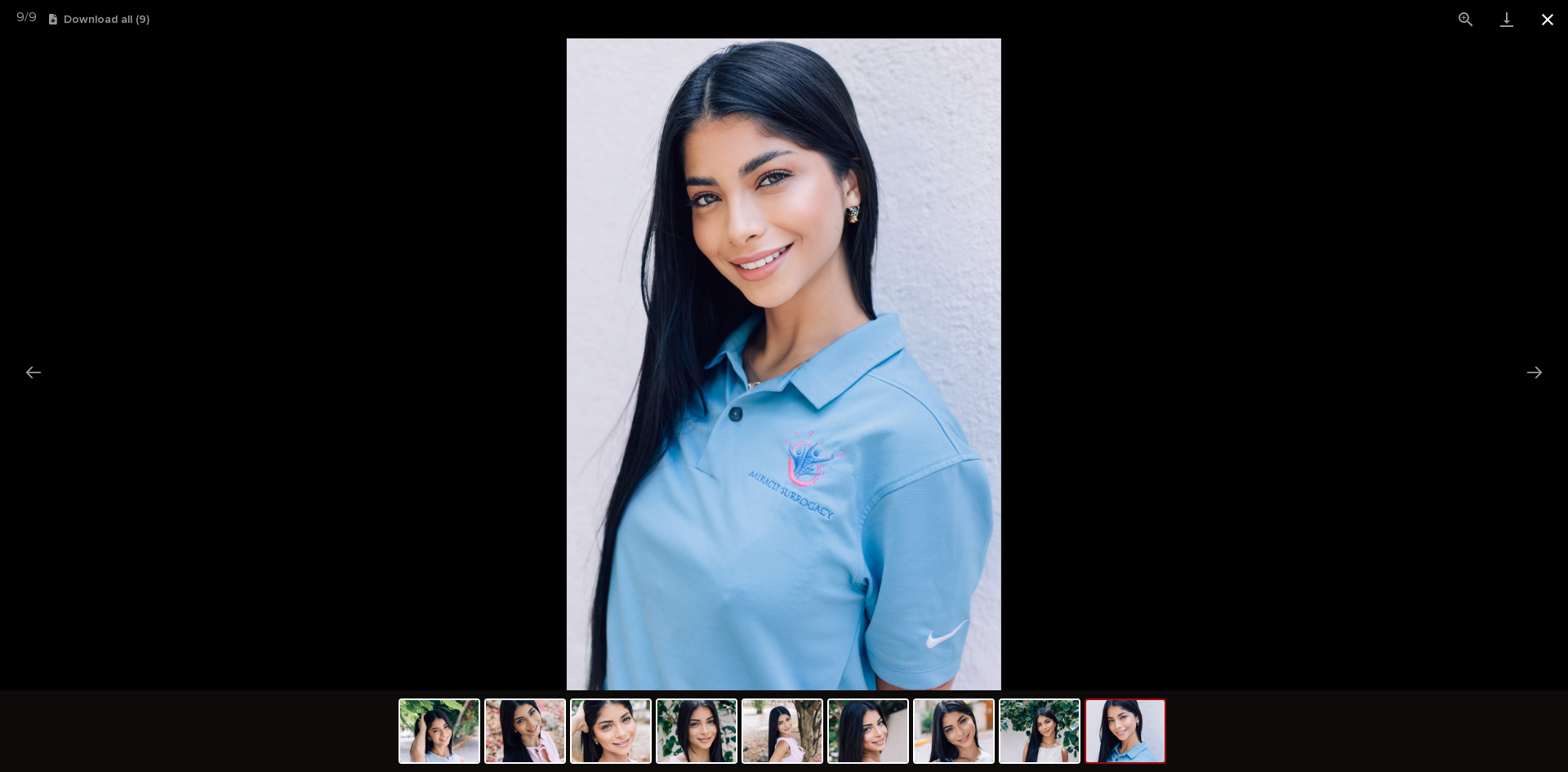
click at [1541, 16] on button "Close gallery" at bounding box center [1548, 19] width 41 height 38
